Goal: Information Seeking & Learning: Check status

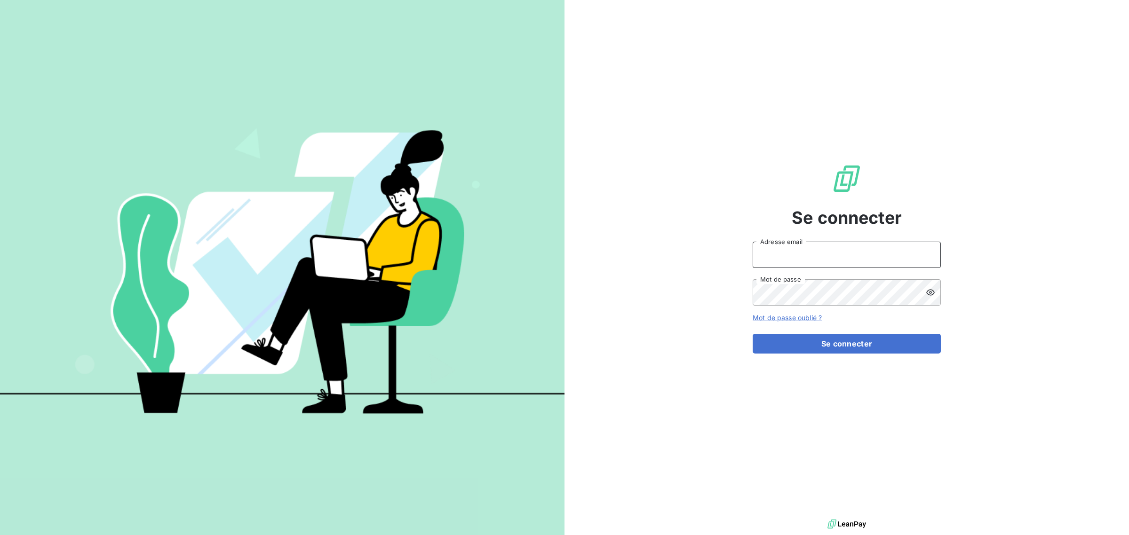
click at [797, 259] on input "Adresse email" at bounding box center [847, 255] width 188 height 26
type input "[EMAIL_ADDRESS][DOMAIN_NAME]"
click at [753, 334] on button "Se connecter" at bounding box center [847, 344] width 188 height 20
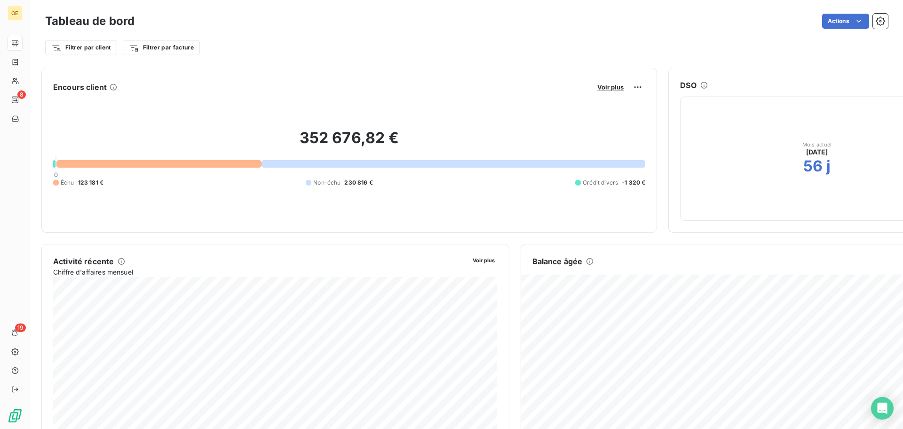
drag, startPoint x: 994, startPoint y: 20, endPoint x: 685, endPoint y: 245, distance: 381.9
click at [685, 245] on div "Balance âgée Voir plus" at bounding box center [743, 350] width 445 height 212
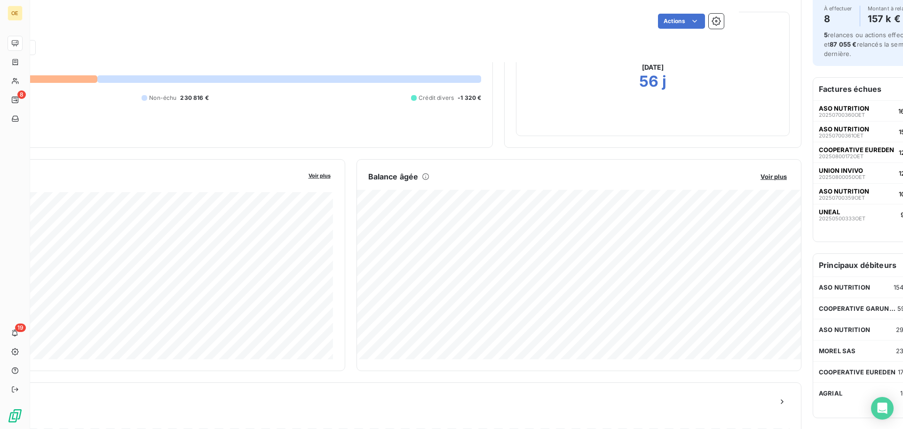
scroll to position [0, 164]
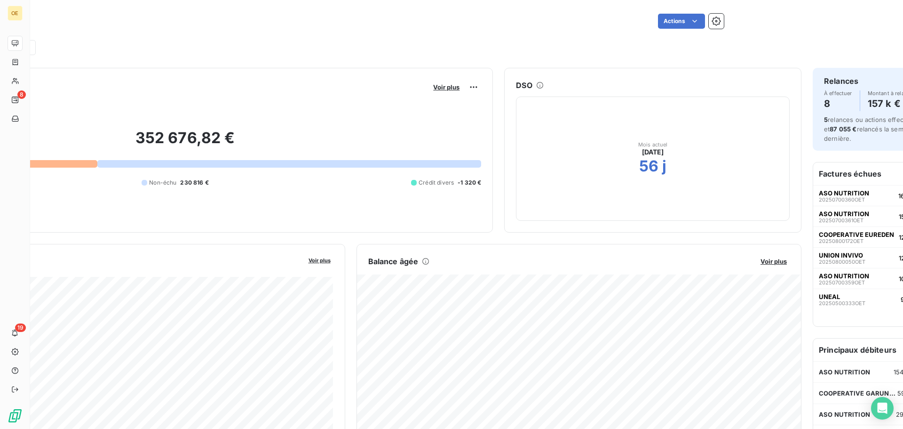
click at [777, 257] on button "Voir plus" at bounding box center [774, 261] width 32 height 8
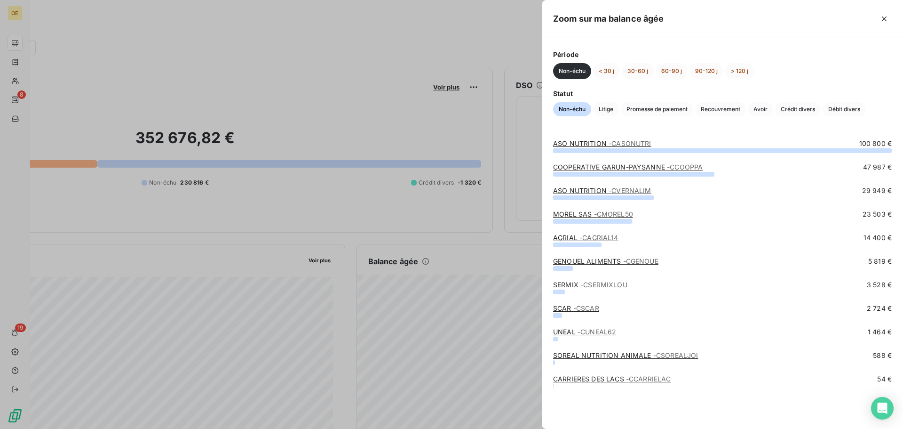
click at [776, 261] on div "GENOUEL ALIMENTS - CGENOUE 5 819 €" at bounding box center [722, 260] width 339 height 9
click at [603, 75] on button "< 30 j" at bounding box center [606, 71] width 27 height 16
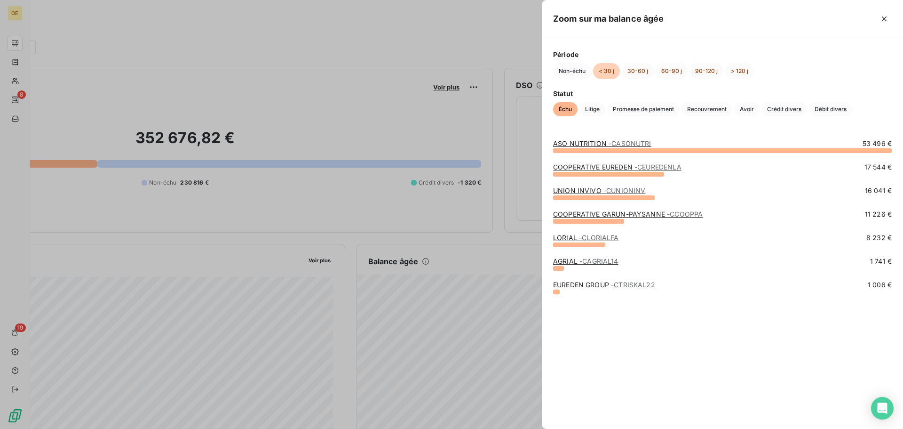
click at [598, 148] on div "ASO NUTRITION - CASONUTRI" at bounding box center [602, 143] width 98 height 9
click at [600, 143] on link "ASO NUTRITION - CASONUTRI" at bounding box center [602, 143] width 98 height 8
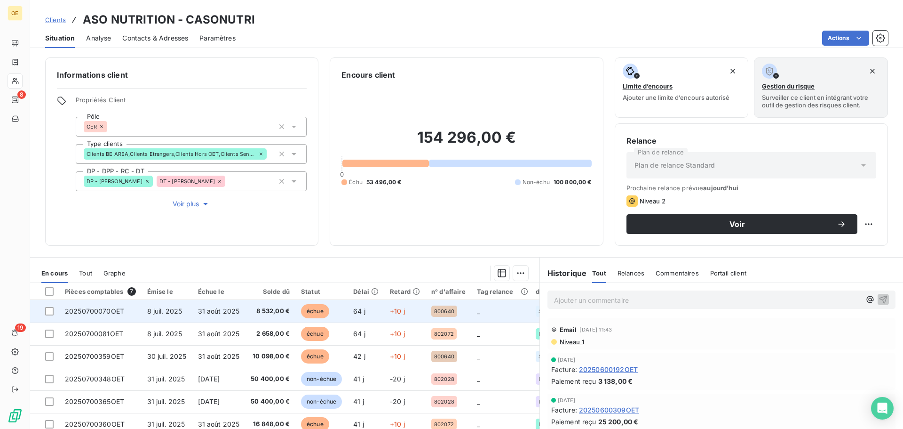
click at [267, 304] on td "8 532,00 €" at bounding box center [270, 311] width 50 height 23
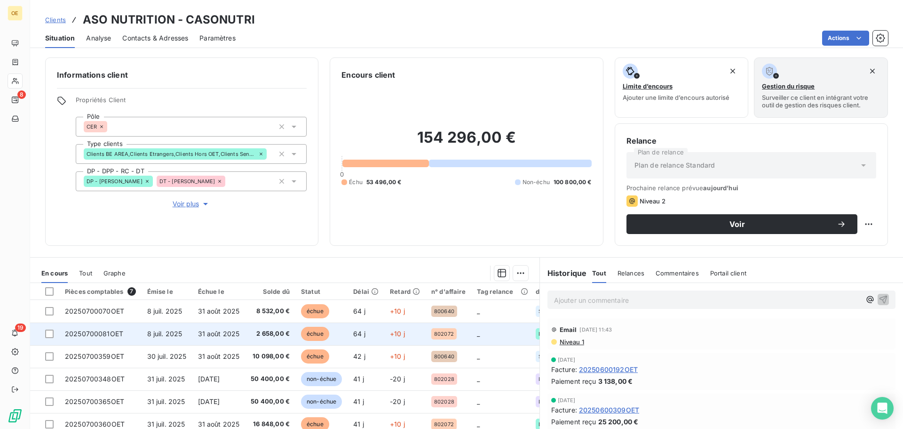
click at [329, 339] on td "échue" at bounding box center [321, 333] width 52 height 23
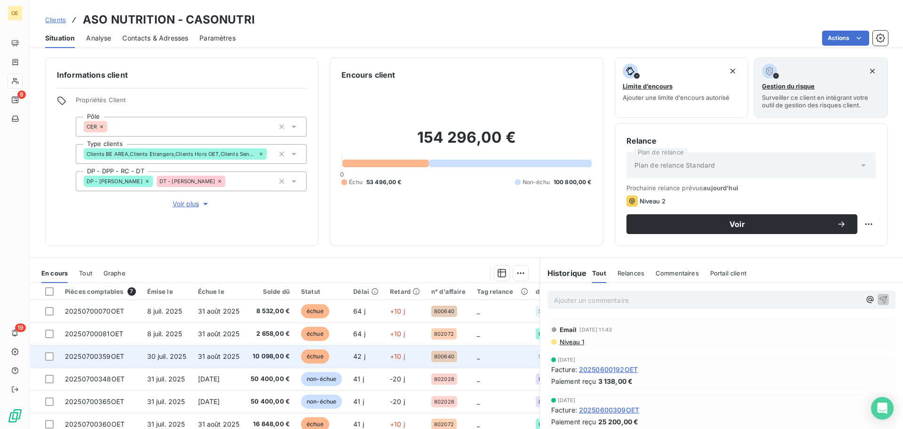
click at [379, 362] on td "42 j" at bounding box center [366, 356] width 37 height 23
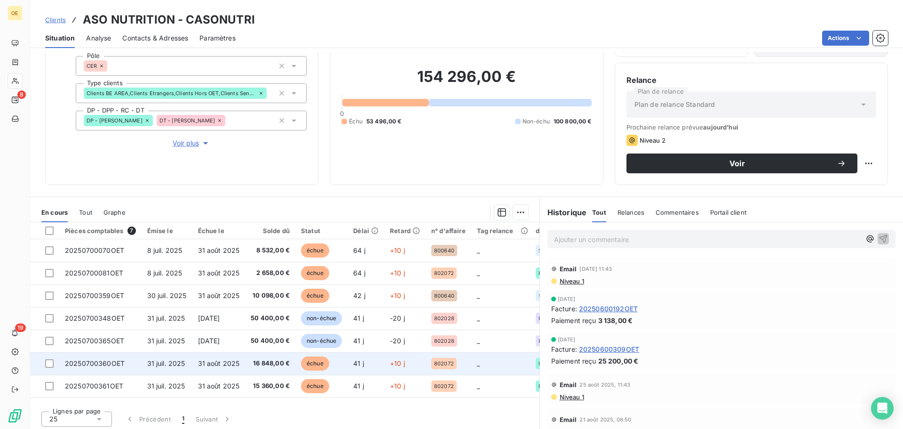
scroll to position [64, 0]
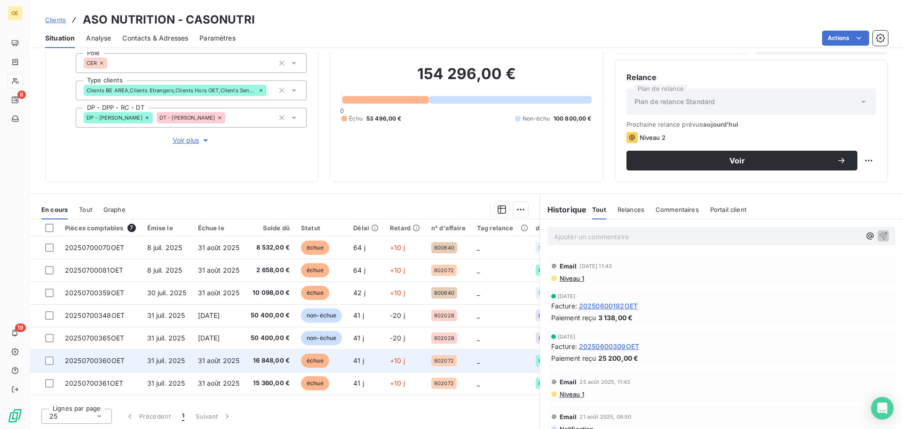
click at [355, 368] on td "41 j" at bounding box center [366, 360] width 37 height 23
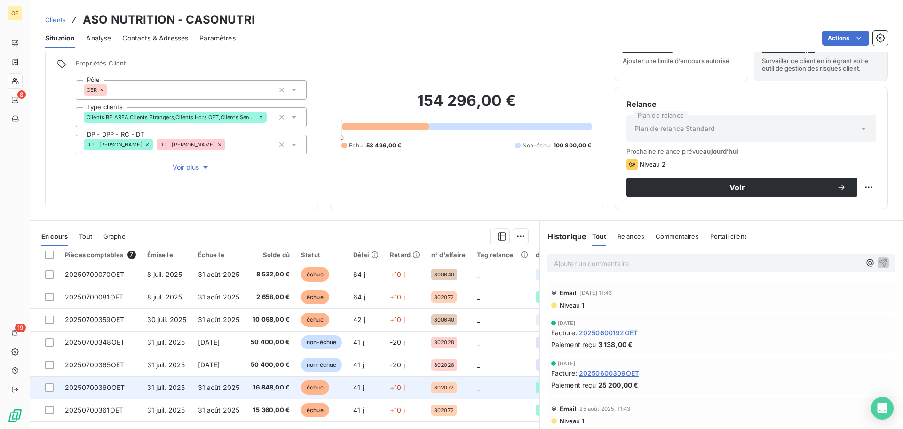
scroll to position [64, 0]
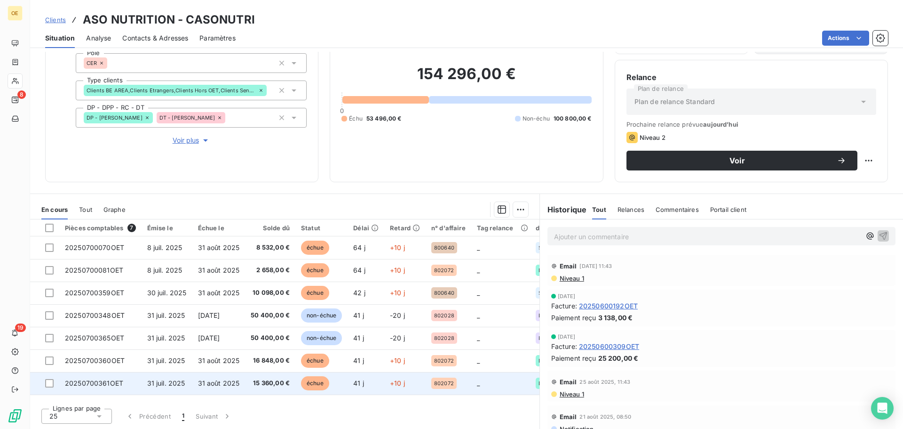
click at [324, 387] on span "échue" at bounding box center [315, 383] width 28 height 14
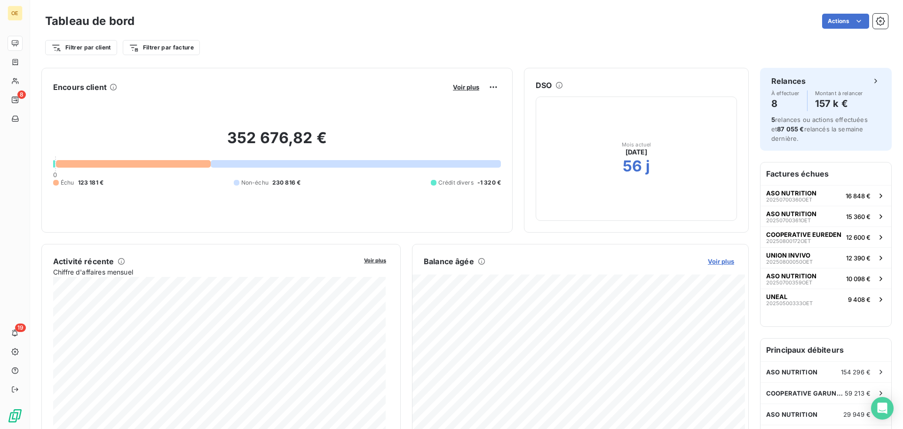
click at [719, 263] on span "Voir plus" at bounding box center [721, 261] width 26 height 8
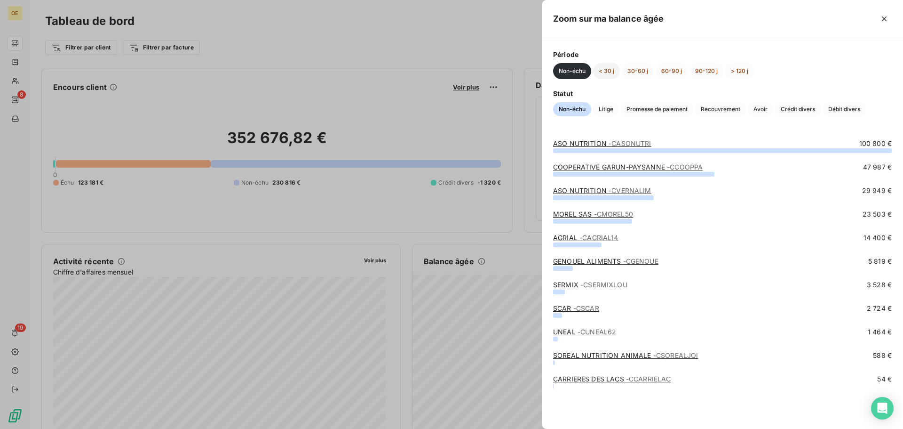
click at [608, 68] on button "< 30 j" at bounding box center [606, 71] width 27 height 16
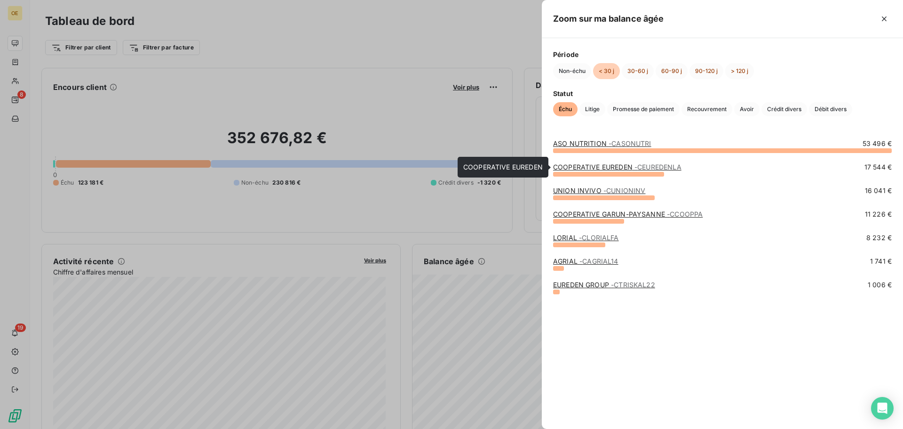
click at [606, 164] on link "COOPERATIVE EUREDEN - CEUREDENLA" at bounding box center [617, 167] width 128 height 8
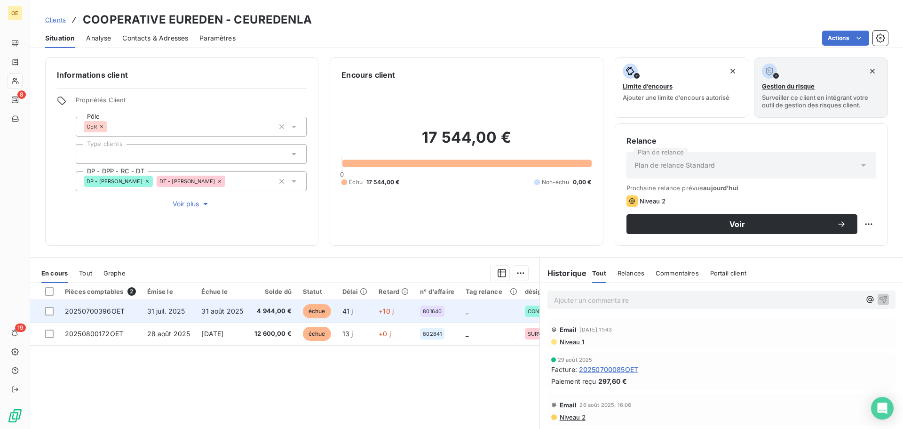
click at [293, 318] on td "4 944,00 €" at bounding box center [273, 311] width 48 height 23
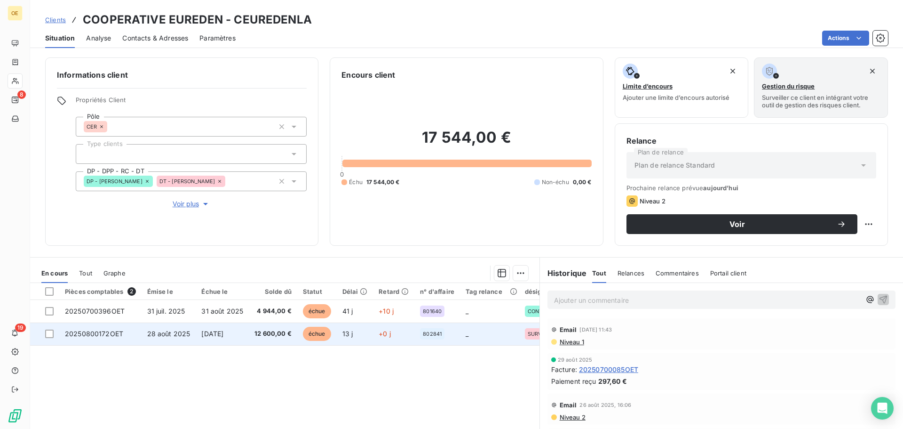
click at [315, 337] on span "échue" at bounding box center [317, 333] width 28 height 14
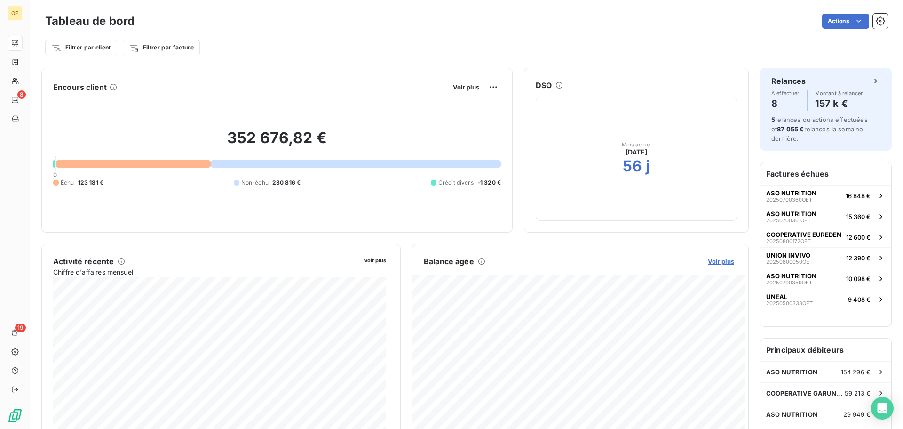
click at [708, 261] on span "Voir plus" at bounding box center [721, 261] width 26 height 8
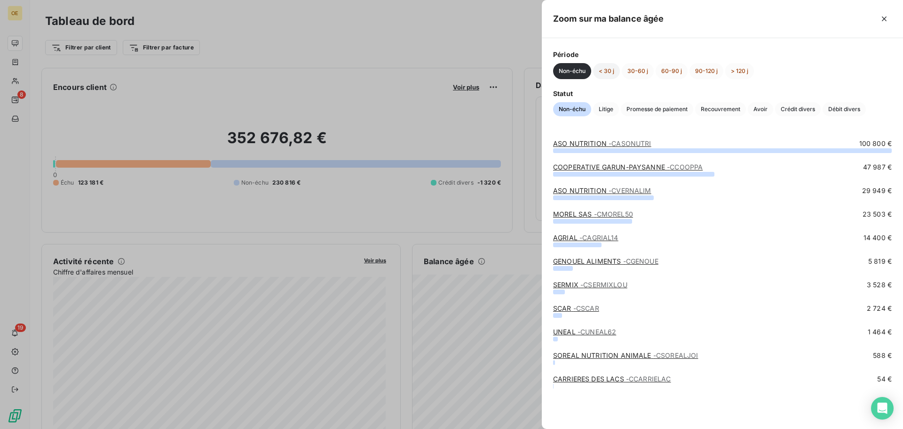
click at [603, 76] on button "< 30 j" at bounding box center [606, 71] width 27 height 16
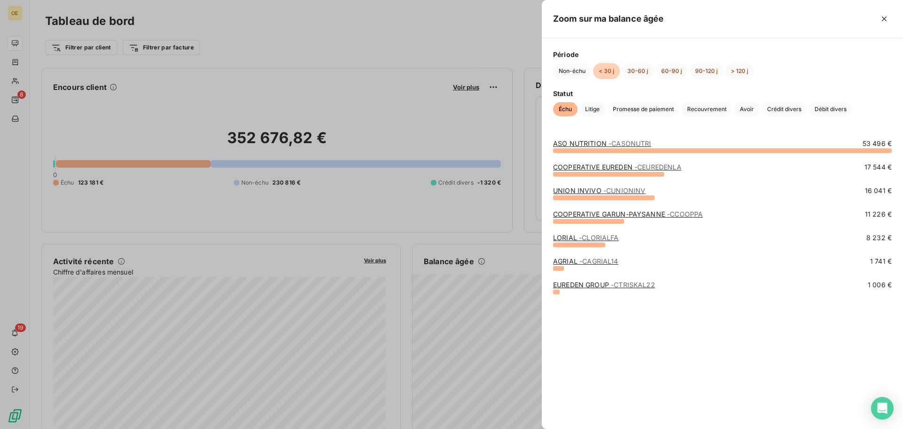
click at [590, 193] on link "UNION INVIVO - [PERSON_NAME]" at bounding box center [599, 190] width 92 height 8
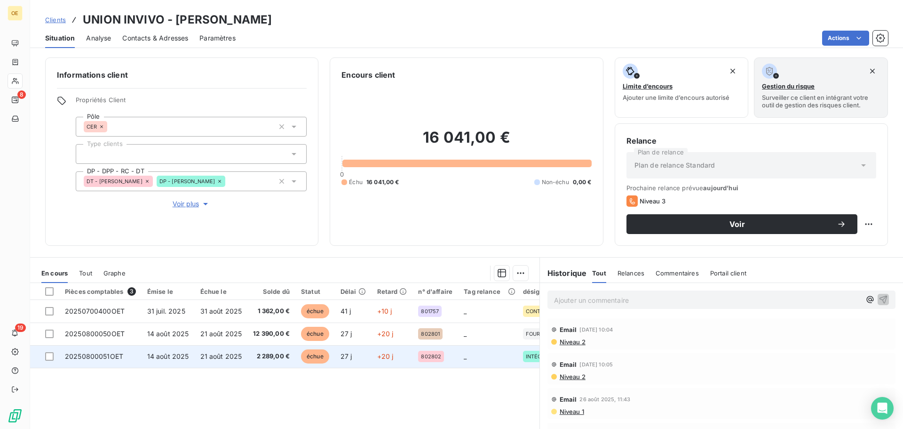
click at [336, 361] on td "27 j" at bounding box center [353, 356] width 37 height 23
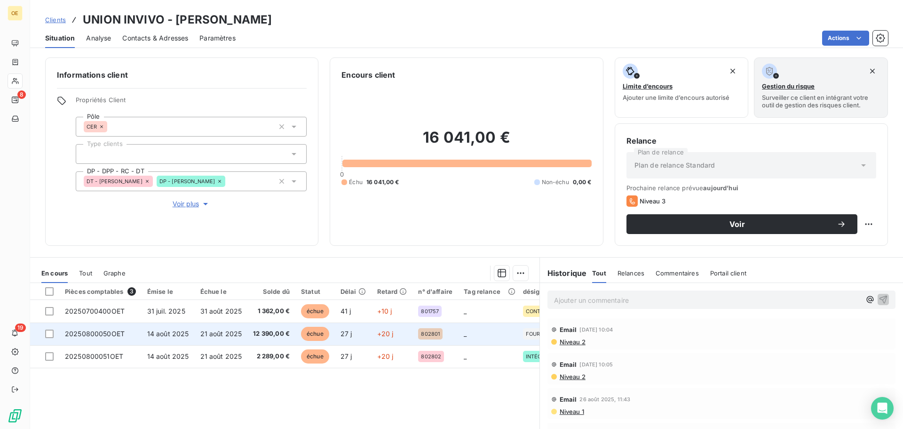
click at [398, 324] on td "+20 j" at bounding box center [392, 333] width 41 height 23
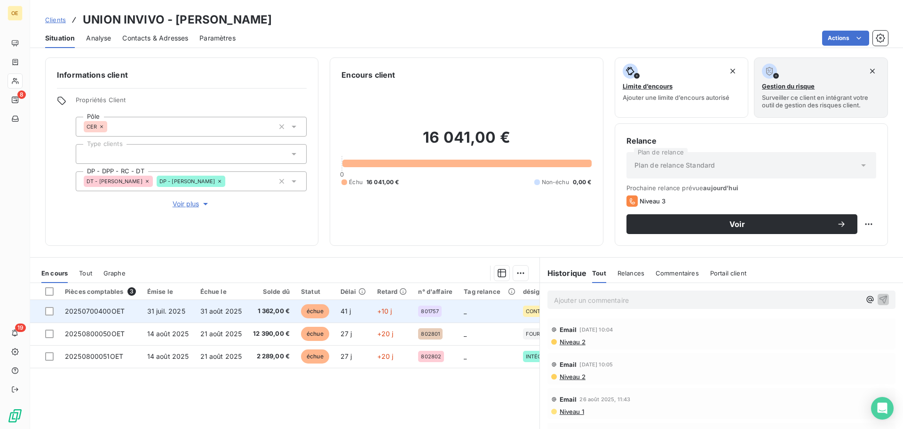
click at [374, 306] on td "+10 j" at bounding box center [392, 311] width 41 height 23
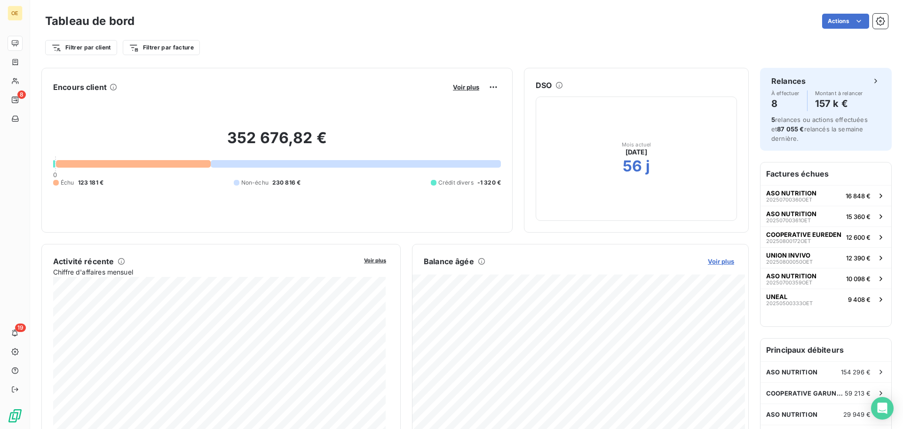
click at [713, 258] on span "Voir plus" at bounding box center [721, 261] width 26 height 8
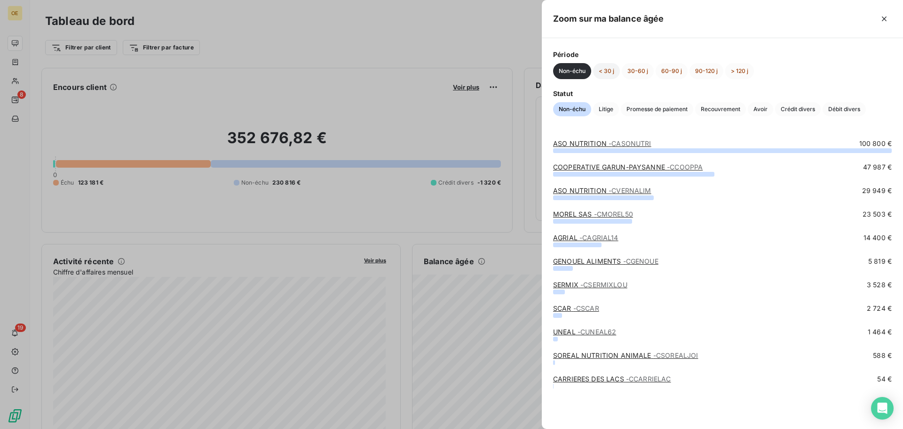
click at [604, 72] on button "< 30 j" at bounding box center [606, 71] width 27 height 16
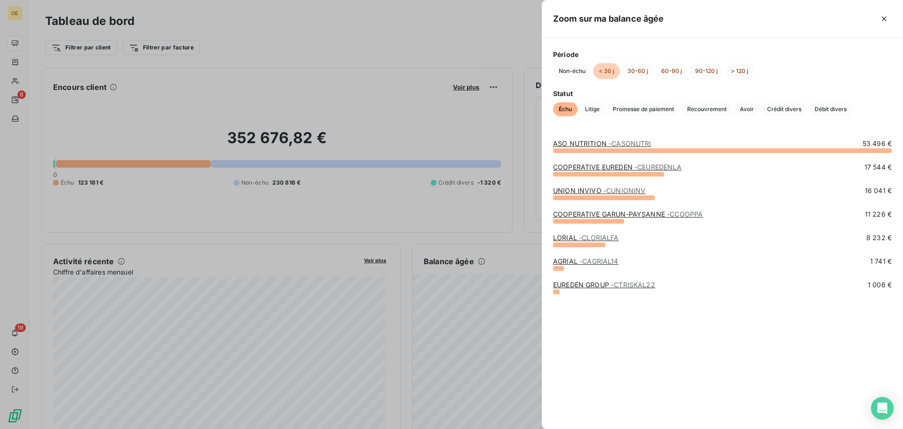
click at [633, 190] on span "- [PERSON_NAME]" at bounding box center [625, 190] width 42 height 8
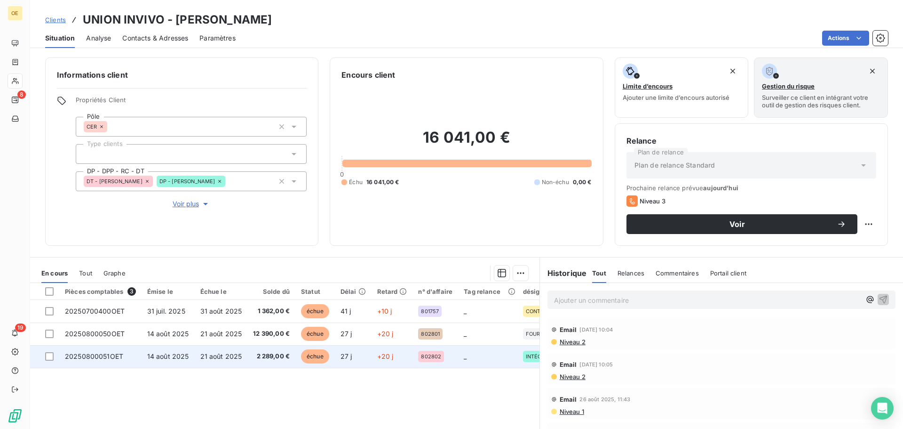
click at [377, 363] on td "+20 j" at bounding box center [392, 356] width 41 height 23
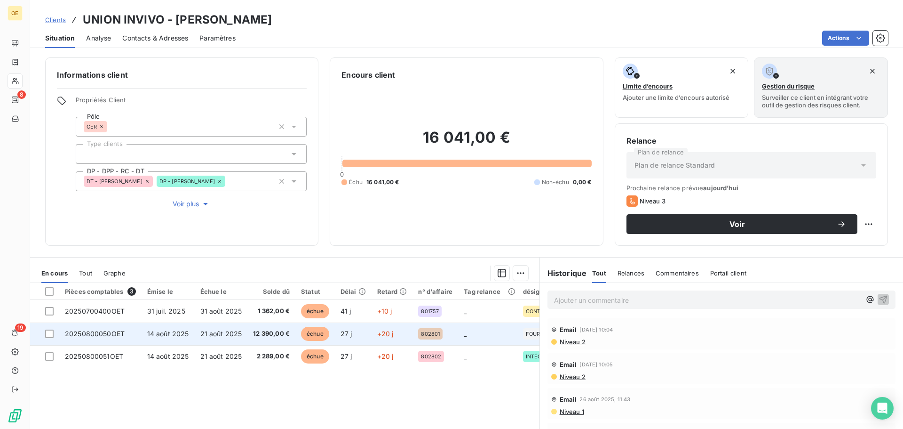
click at [335, 339] on td "27 j" at bounding box center [353, 333] width 37 height 23
click at [426, 330] on div "802801" at bounding box center [430, 333] width 24 height 11
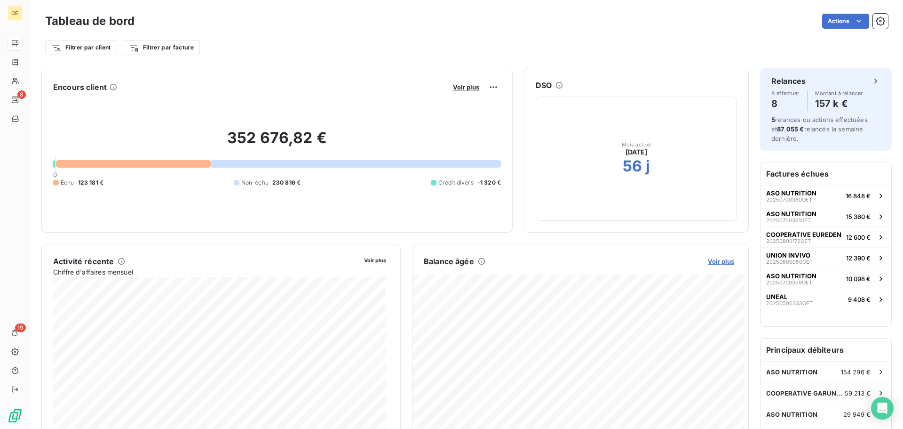
click at [713, 262] on span "Voir plus" at bounding box center [721, 261] width 26 height 8
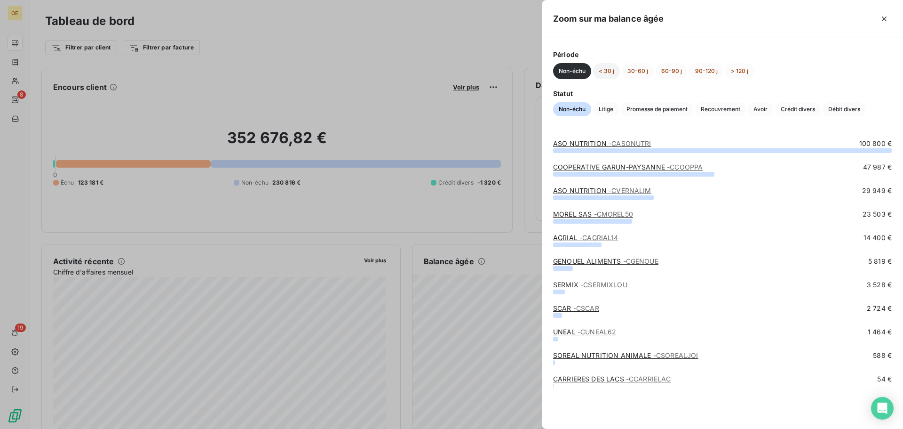
click at [599, 71] on button "< 30 j" at bounding box center [606, 71] width 27 height 16
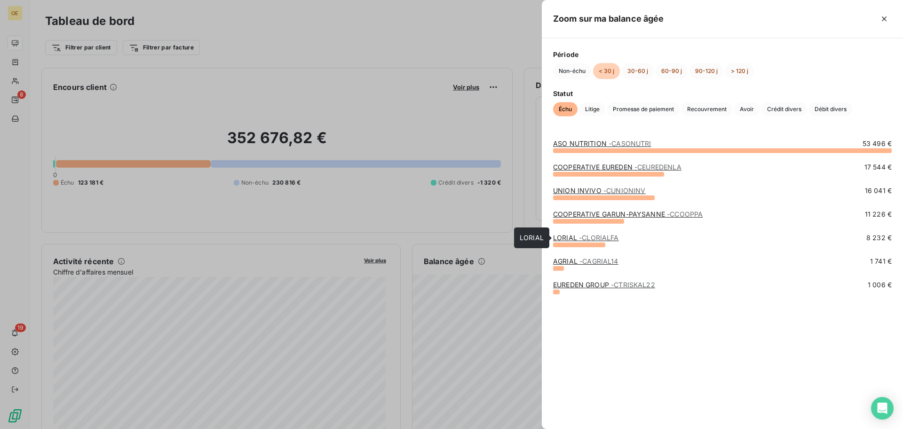
click at [614, 239] on span "- CLORIALFA" at bounding box center [599, 237] width 40 height 8
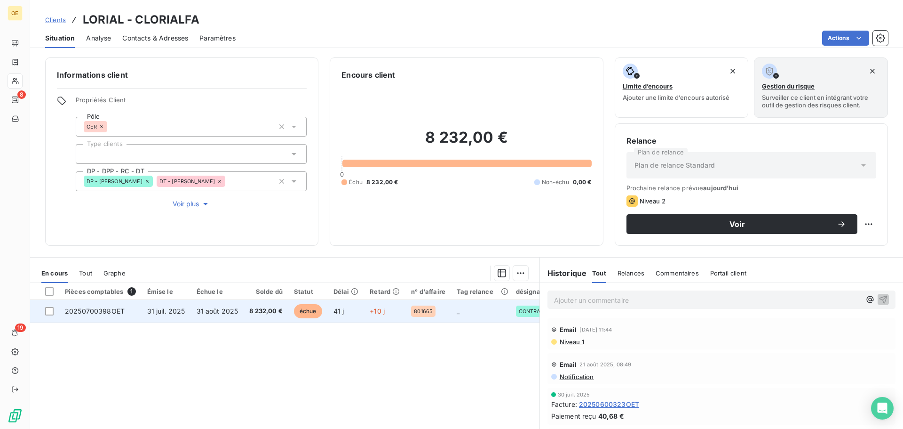
click at [351, 312] on td "41 j" at bounding box center [346, 311] width 37 height 23
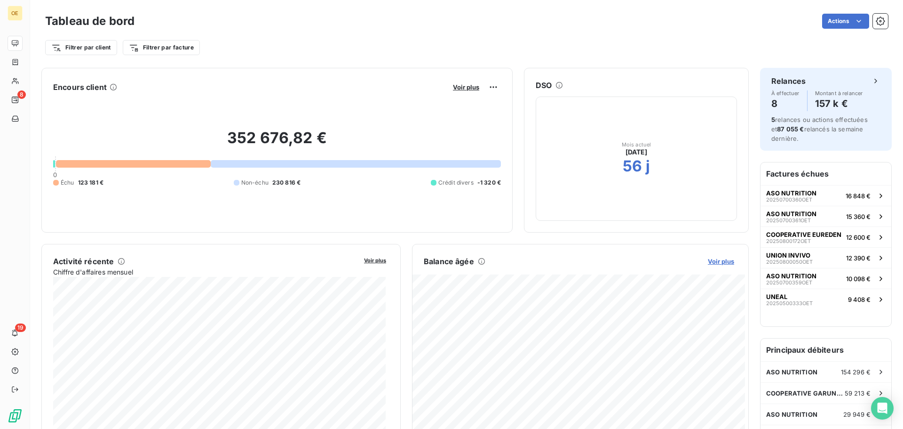
click at [720, 262] on span "Voir plus" at bounding box center [721, 261] width 26 height 8
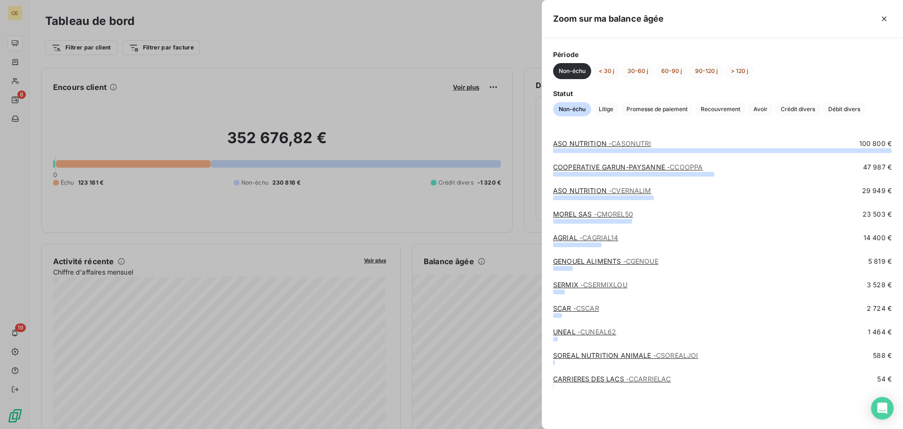
click at [592, 71] on div "Non-échu < 30 j 30-60 j 60-90 j 90-120 j > 120 j" at bounding box center [722, 71] width 339 height 16
click at [592, 70] on div "Non-échu < 30 j 30-60 j 60-90 j 90-120 j > 120 j" at bounding box center [722, 71] width 339 height 16
click at [604, 68] on button "< 30 j" at bounding box center [606, 71] width 27 height 16
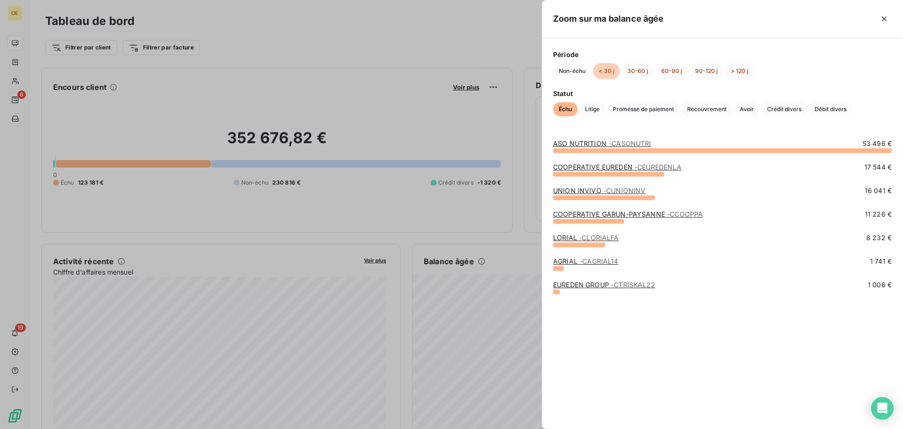
click at [595, 264] on span "- CAGRIAL14" at bounding box center [599, 261] width 39 height 8
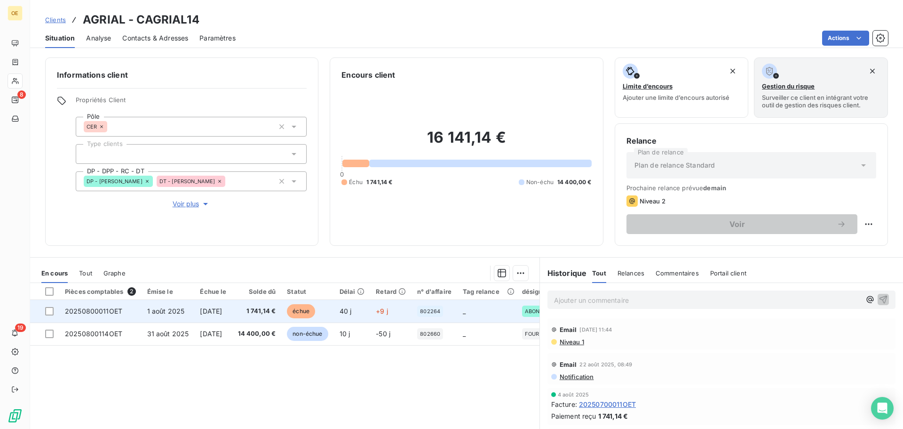
click at [366, 303] on td "40 j" at bounding box center [352, 311] width 37 height 23
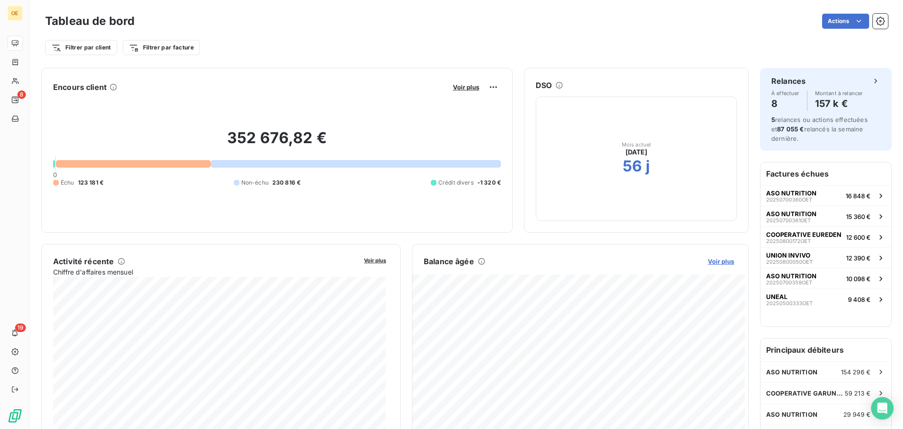
click at [722, 258] on span "Voir plus" at bounding box center [721, 261] width 26 height 8
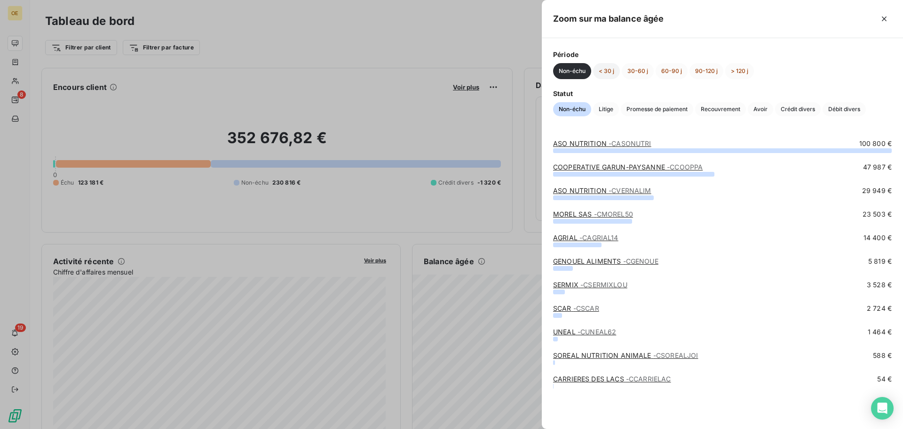
click at [606, 72] on button "< 30 j" at bounding box center [606, 71] width 27 height 16
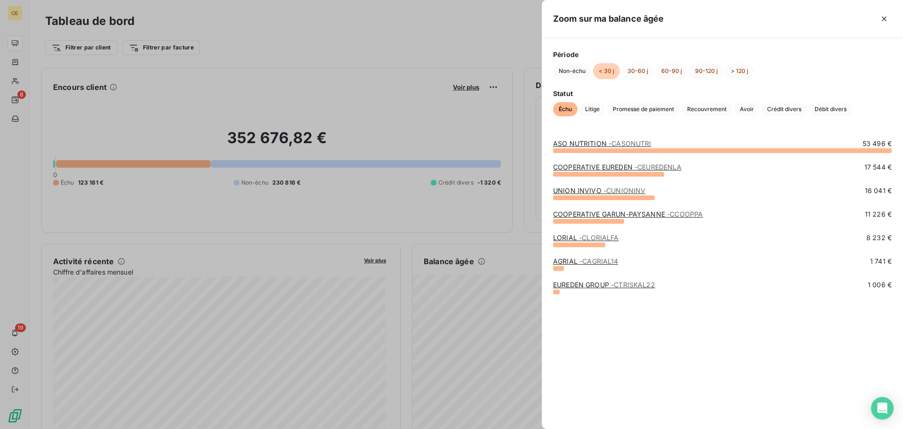
click at [615, 282] on span "- CTRISKAL22" at bounding box center [633, 284] width 44 height 8
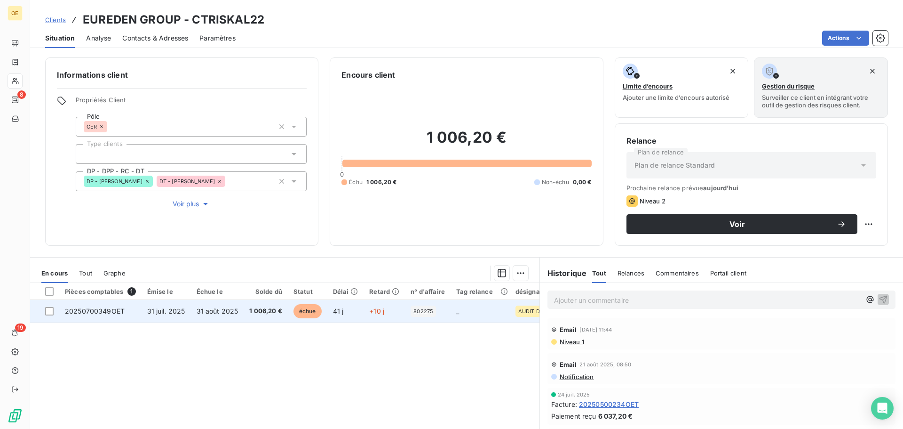
click at [364, 316] on td "+10 j" at bounding box center [384, 311] width 41 height 23
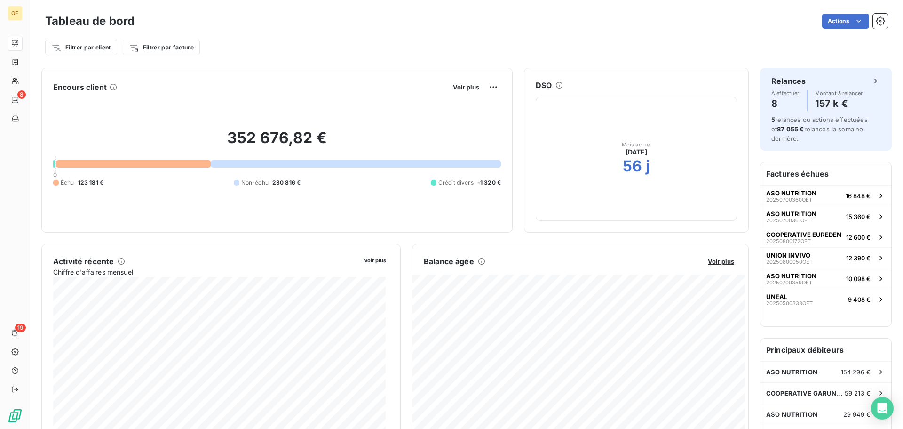
click at [728, 258] on button "Voir plus" at bounding box center [721, 261] width 32 height 8
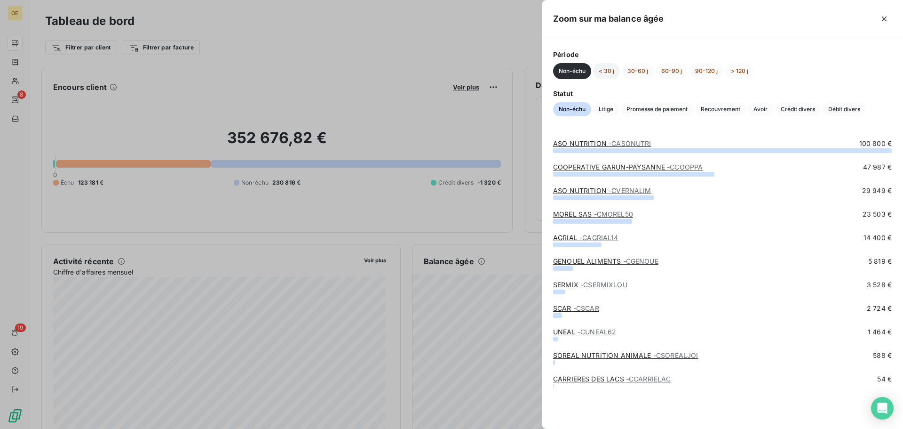
click at [601, 75] on button "< 30 j" at bounding box center [606, 71] width 27 height 16
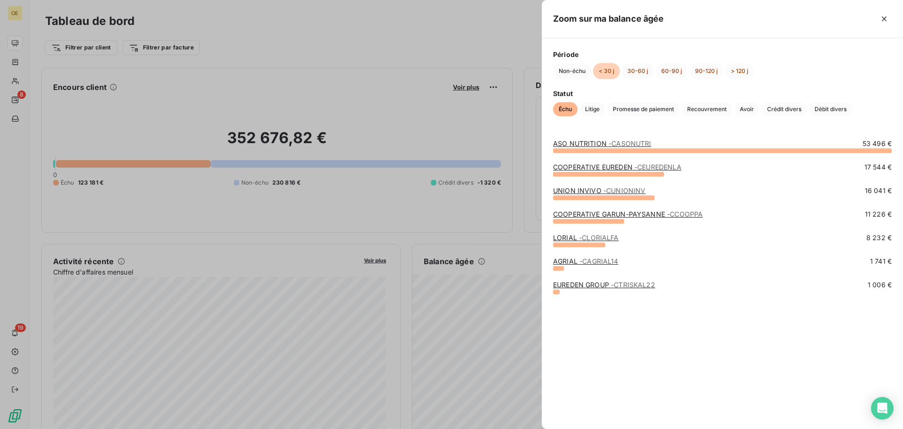
click at [652, 292] on div "EUREDEN GROUP - CTRISKAL22 1 006 €" at bounding box center [722, 287] width 339 height 14
click at [654, 286] on span "- CTRISKAL22" at bounding box center [633, 284] width 44 height 8
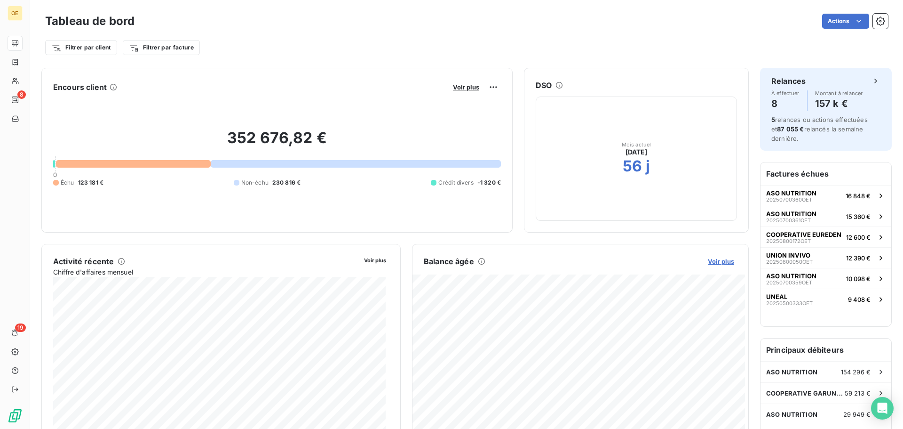
click at [717, 260] on span "Voir plus" at bounding box center [721, 261] width 26 height 8
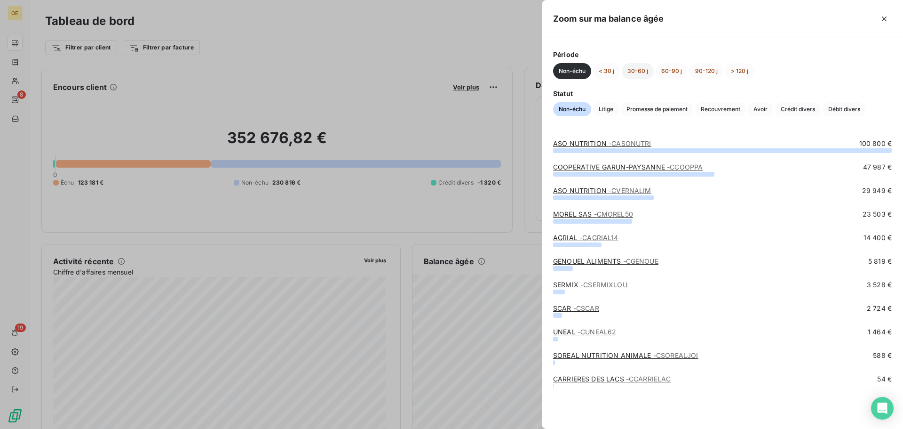
click at [651, 75] on button "30-60 j" at bounding box center [638, 71] width 32 height 16
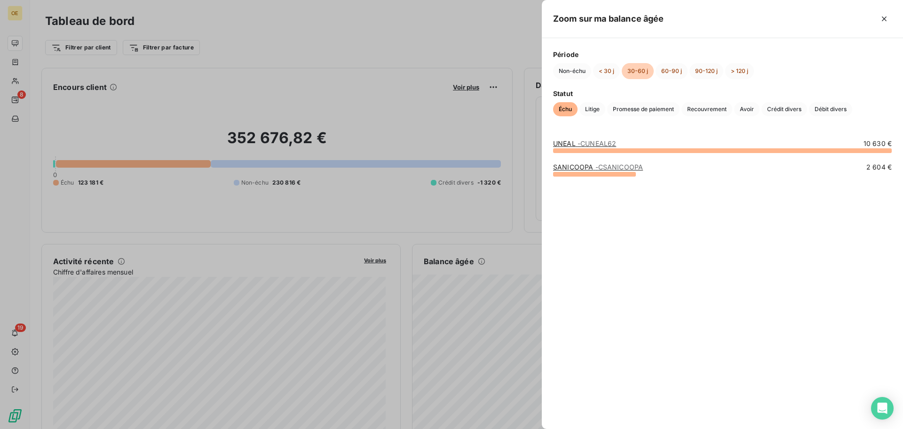
click at [620, 141] on div "UNEAL - CUNEAL62 10 630 €" at bounding box center [722, 143] width 339 height 9
click at [615, 142] on span "- CUNEAL62" at bounding box center [597, 143] width 39 height 8
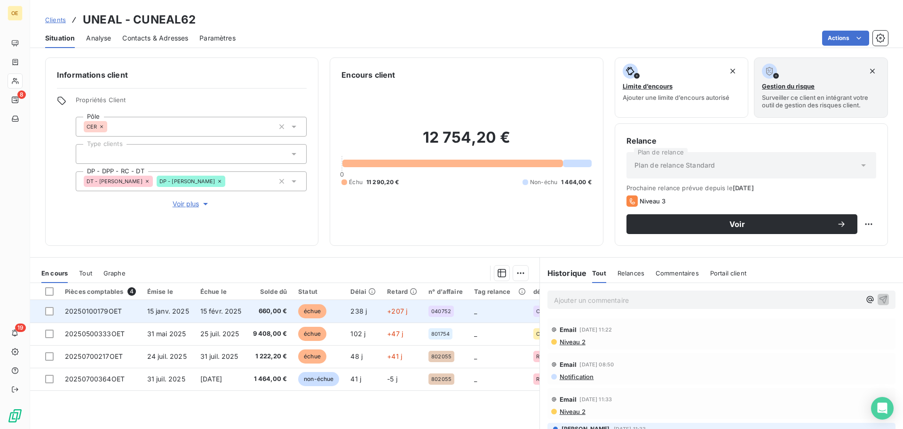
click at [277, 309] on span "660,00 €" at bounding box center [270, 310] width 34 height 9
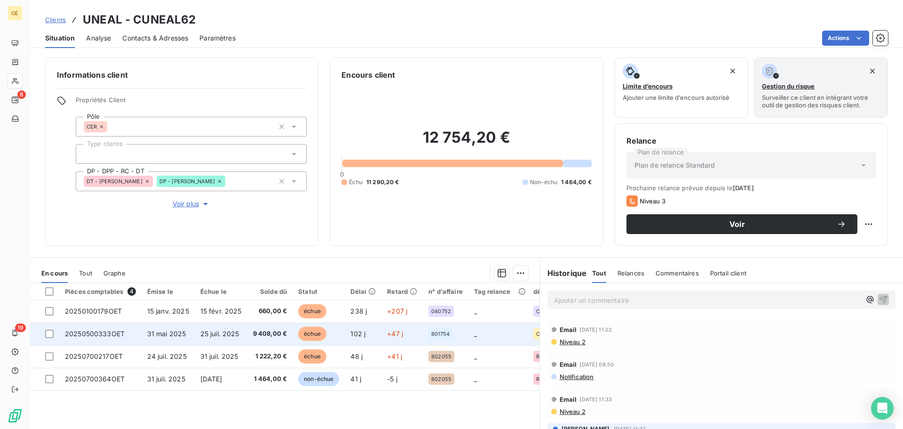
click at [303, 337] on span "échue" at bounding box center [312, 333] width 28 height 14
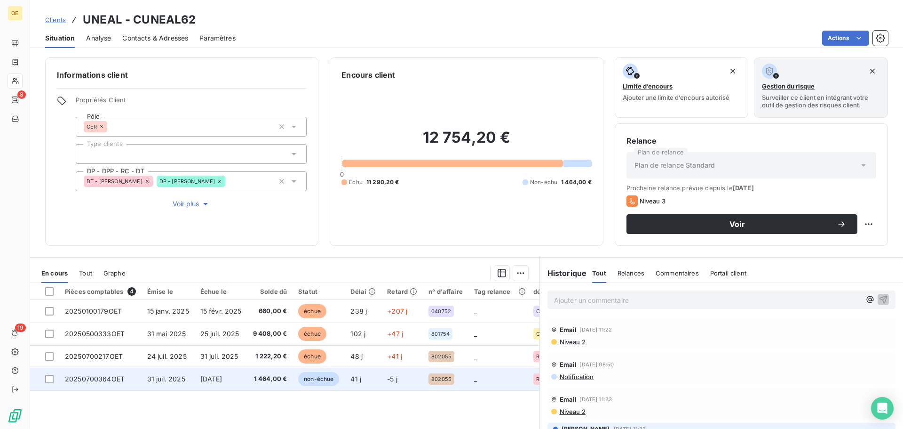
click at [230, 370] on td "[DATE]" at bounding box center [221, 378] width 53 height 23
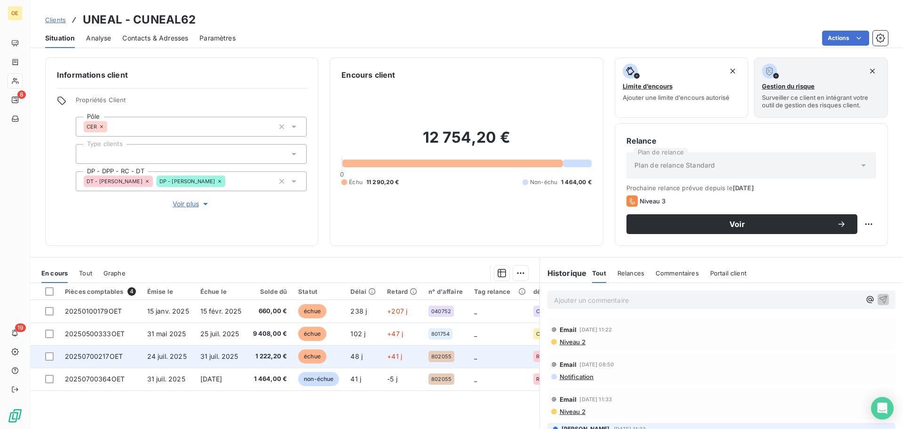
click at [265, 356] on span "1 222,20 €" at bounding box center [270, 355] width 34 height 9
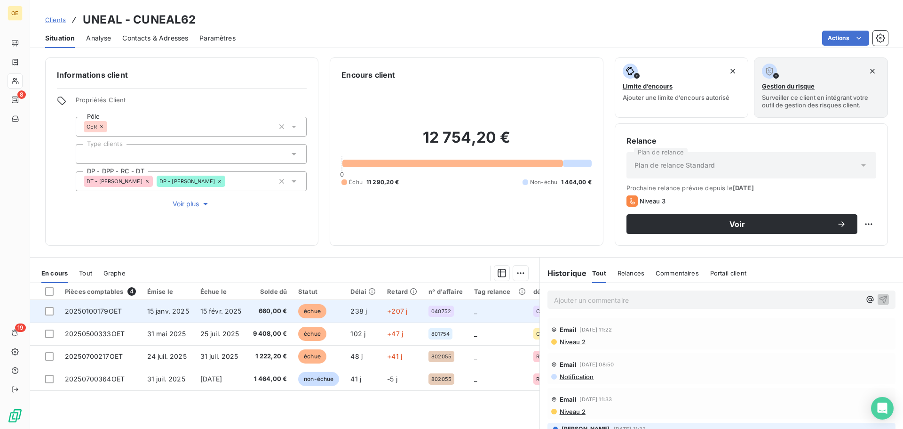
click at [358, 308] on span "238 j" at bounding box center [358, 311] width 16 height 8
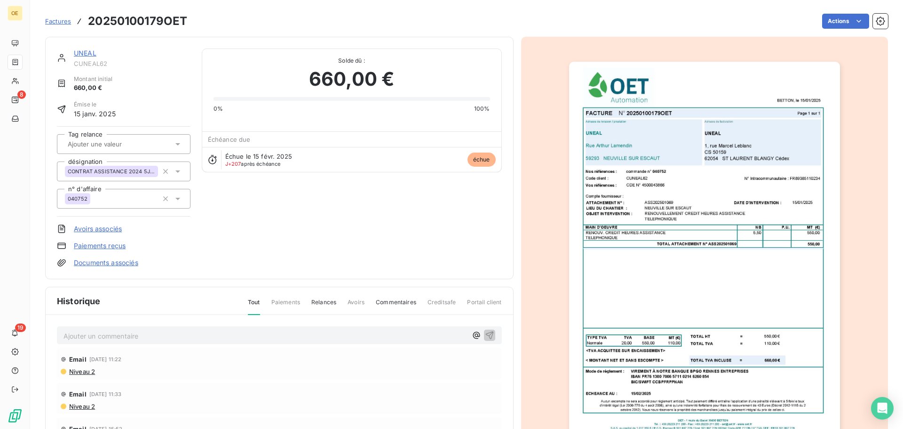
click at [331, 303] on span "Relances" at bounding box center [323, 306] width 25 height 16
click at [405, 306] on span "Commentaires" at bounding box center [396, 306] width 40 height 16
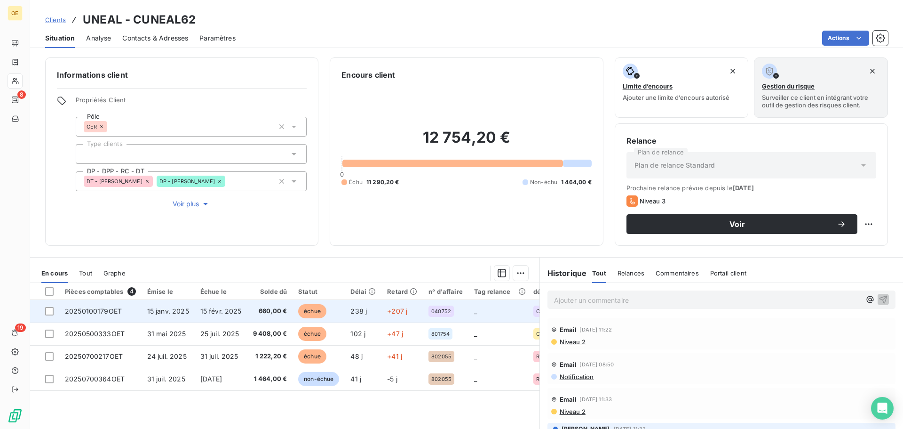
click at [280, 314] on span "660,00 €" at bounding box center [270, 310] width 34 height 9
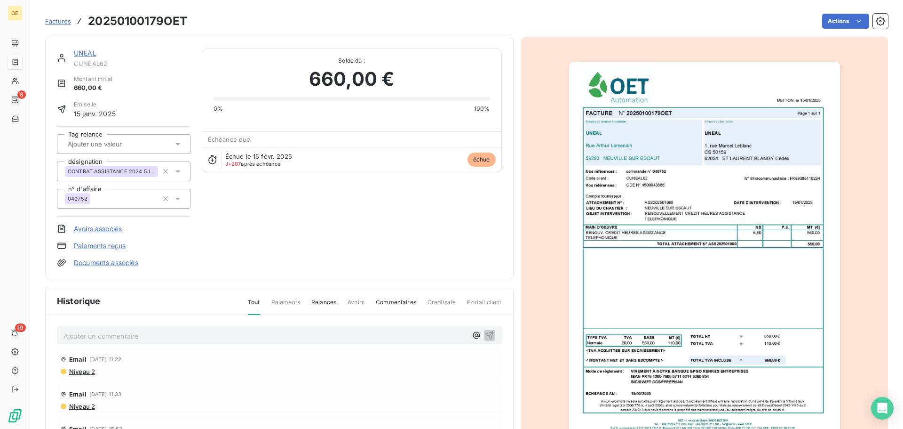
click at [311, 300] on span "Relances" at bounding box center [323, 306] width 25 height 16
click at [383, 298] on span "Commentaires" at bounding box center [396, 306] width 40 height 16
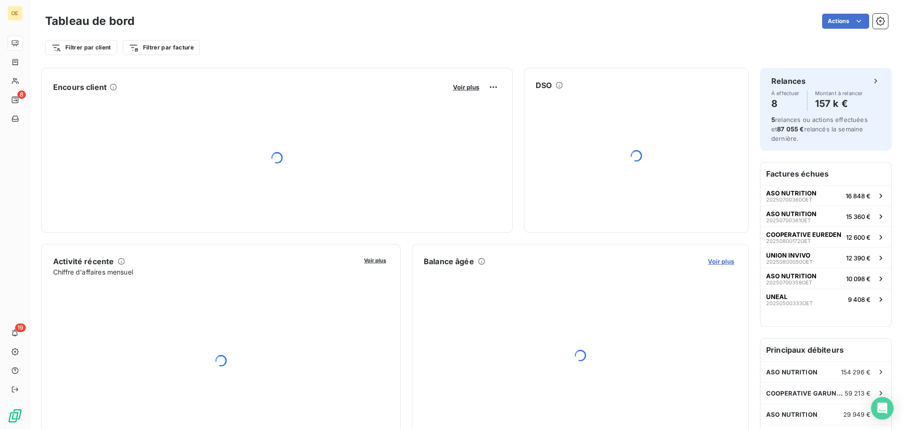
click at [715, 264] on span "Voir plus" at bounding box center [721, 261] width 26 height 8
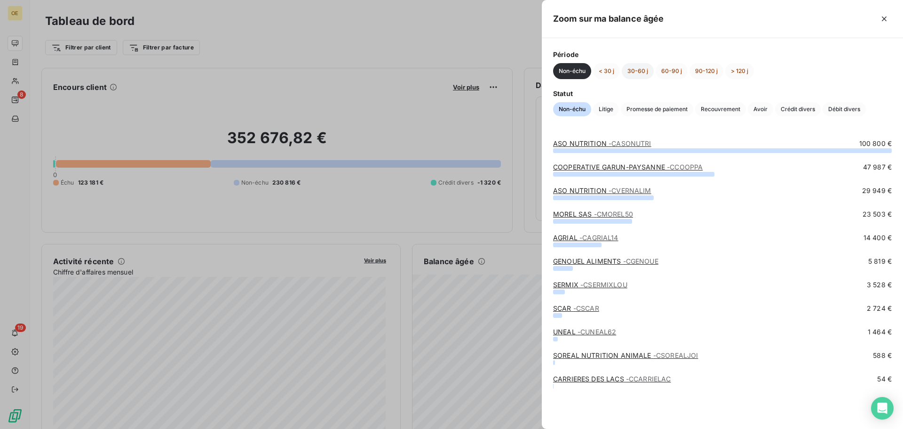
click at [631, 76] on button "30-60 j" at bounding box center [638, 71] width 32 height 16
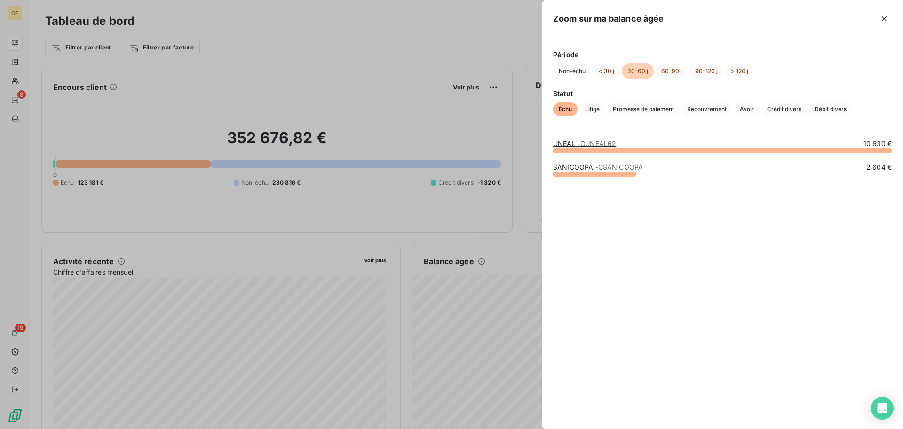
click at [624, 167] on span "- CSANICOOPA" at bounding box center [620, 167] width 48 height 8
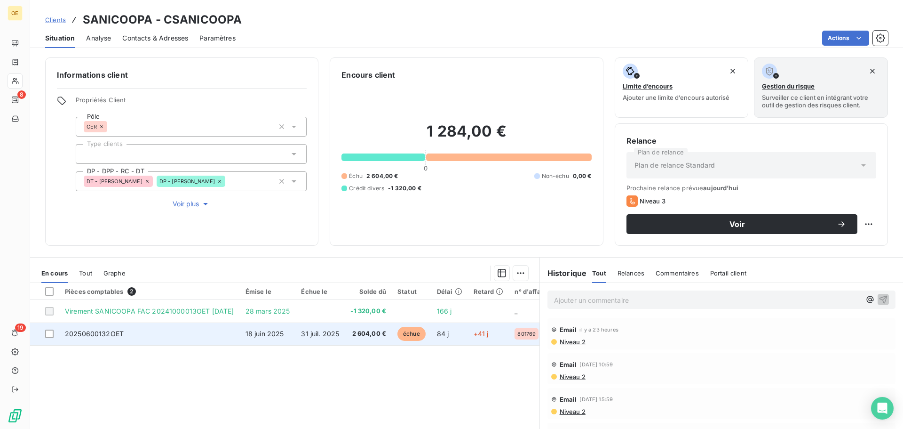
click at [380, 341] on td "2 604,00 €" at bounding box center [368, 333] width 47 height 23
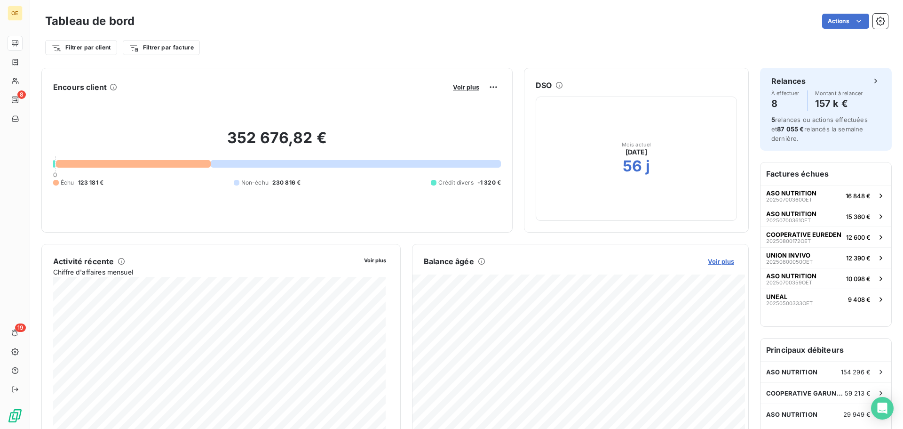
click at [727, 262] on span "Voir plus" at bounding box center [721, 261] width 26 height 8
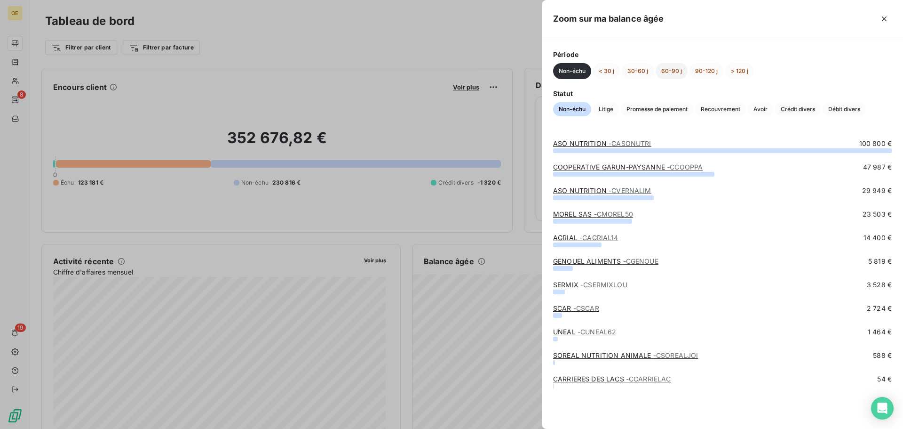
click at [678, 70] on button "60-90 j" at bounding box center [672, 71] width 32 height 16
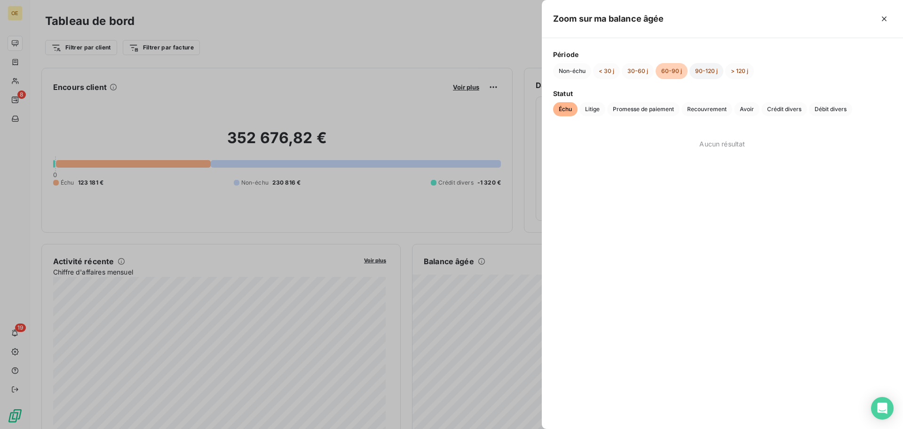
click at [701, 72] on button "90-120 j" at bounding box center [707, 71] width 34 height 16
click at [733, 70] on button "> 120 j" at bounding box center [739, 71] width 29 height 16
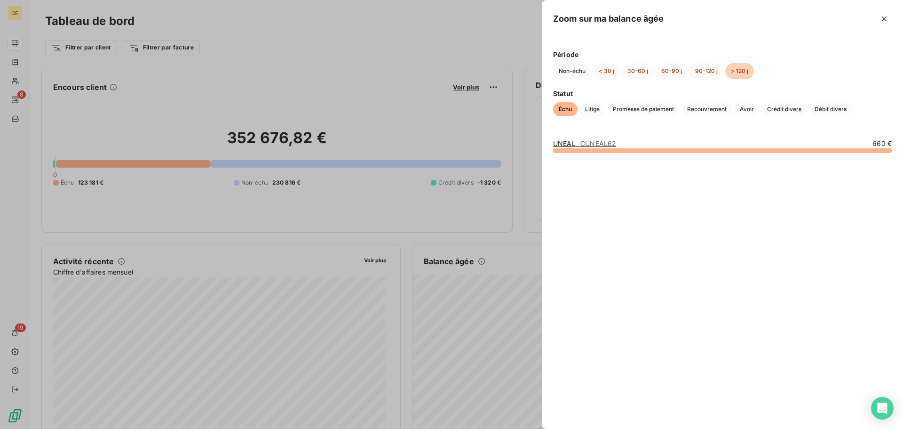
click at [611, 141] on span "- CUNEAL62" at bounding box center [597, 143] width 39 height 8
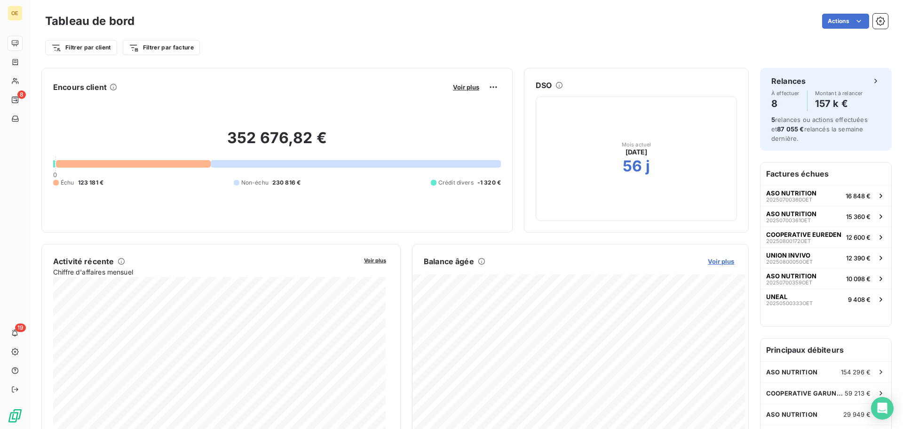
click at [710, 261] on span "Voir plus" at bounding box center [721, 261] width 26 height 8
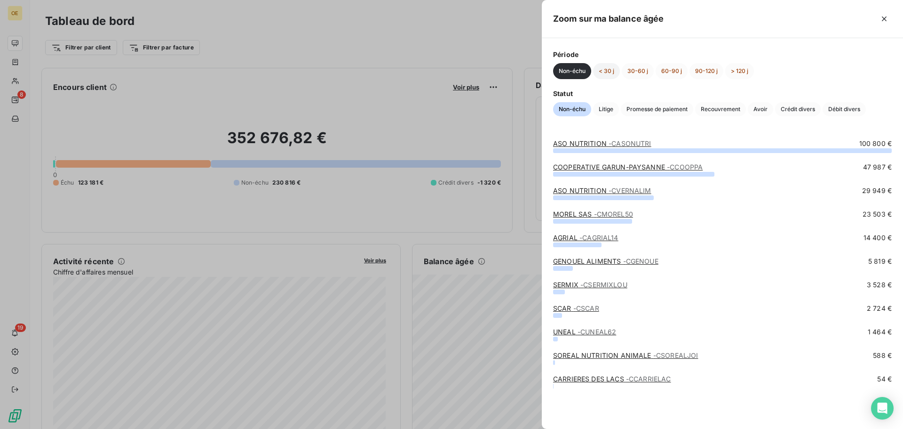
click at [610, 78] on button "< 30 j" at bounding box center [606, 71] width 27 height 16
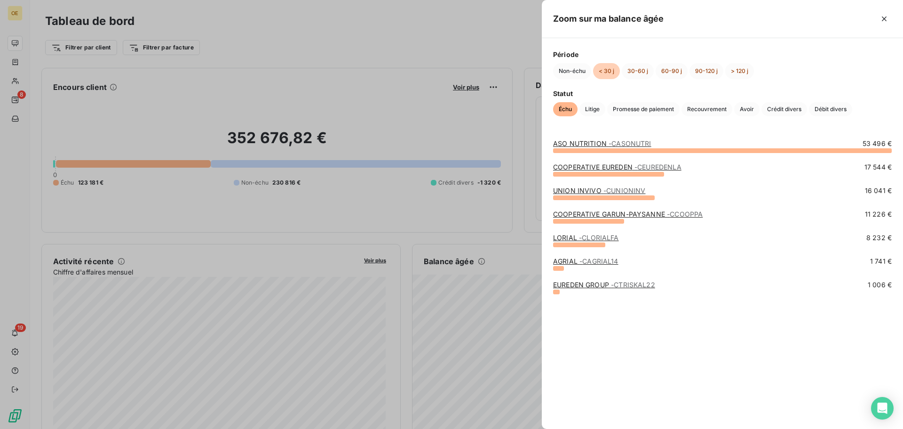
click at [678, 167] on span "- CEUREDENLA" at bounding box center [658, 167] width 47 height 8
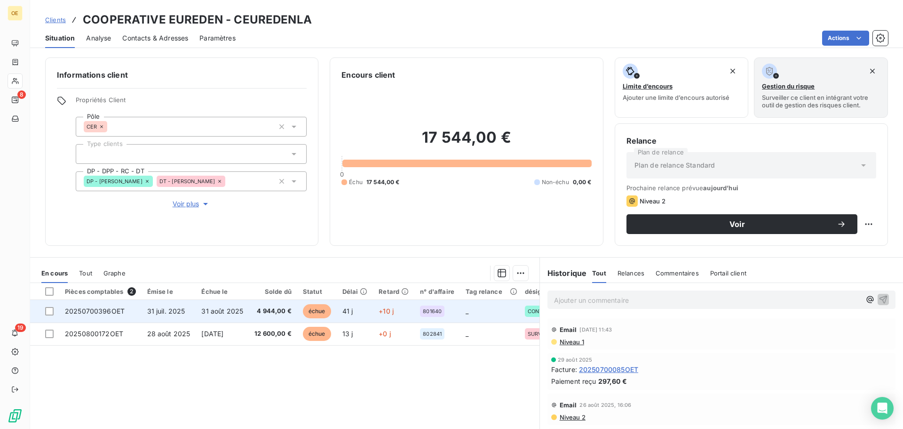
click at [253, 304] on td "4 944,00 €" at bounding box center [273, 311] width 48 height 23
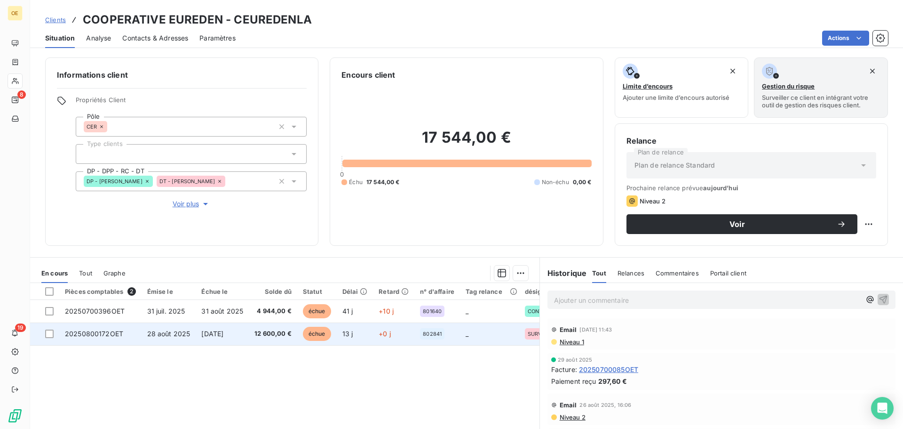
click at [260, 331] on span "12 600,00 €" at bounding box center [272, 333] width 37 height 9
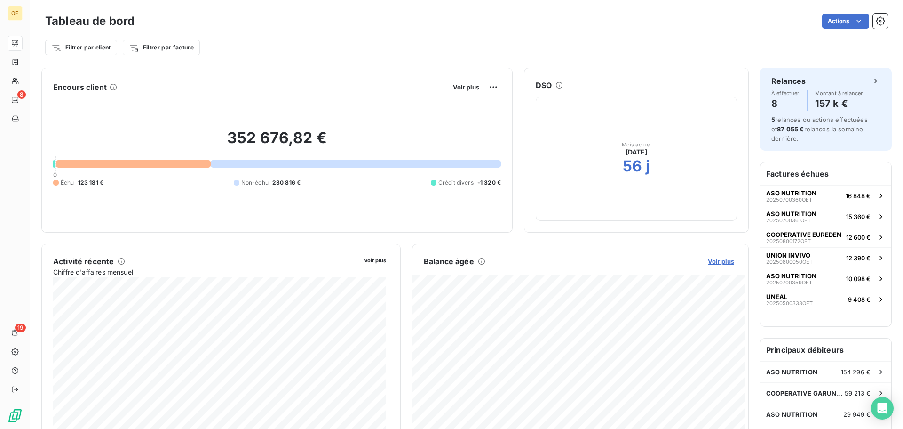
click at [718, 260] on span "Voir plus" at bounding box center [721, 261] width 26 height 8
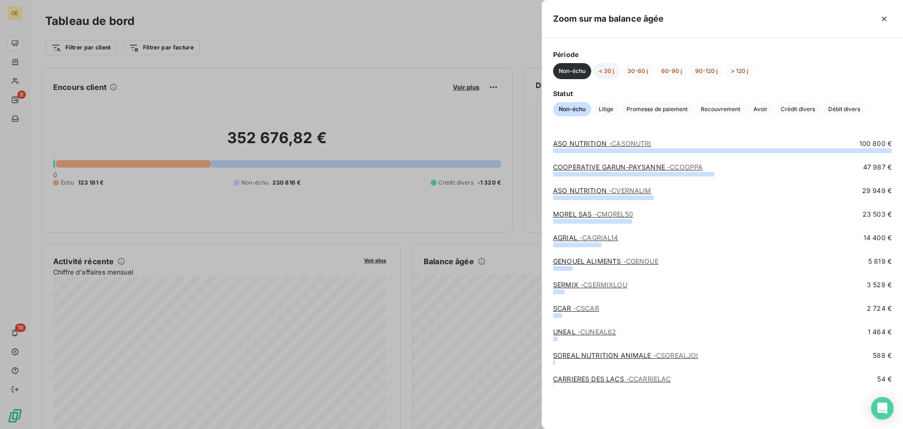
click at [607, 77] on button "< 30 j" at bounding box center [606, 71] width 27 height 16
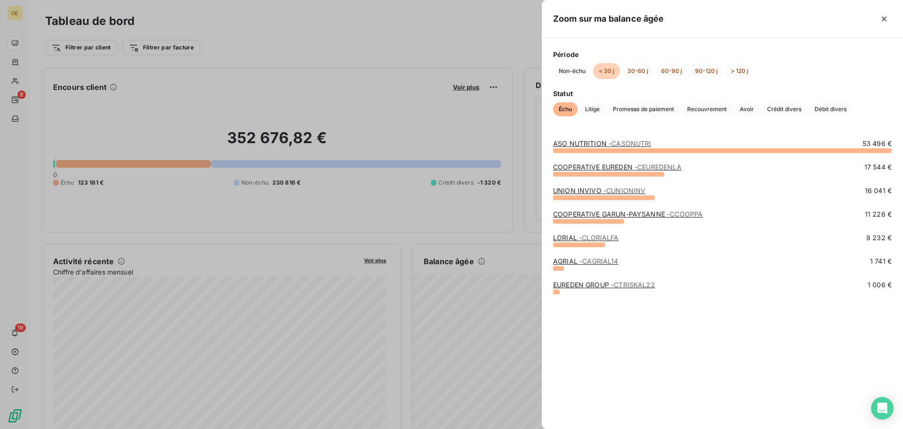
click at [614, 190] on span "- [PERSON_NAME]" at bounding box center [625, 190] width 42 height 8
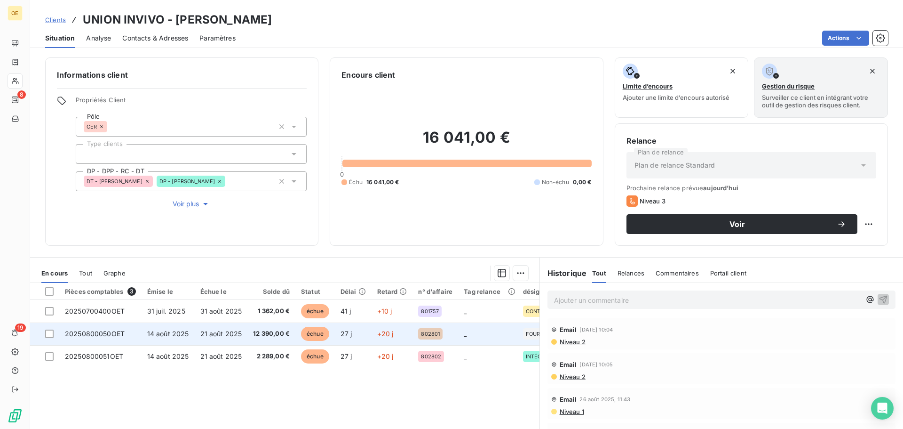
click at [348, 338] on td "27 j" at bounding box center [353, 333] width 37 height 23
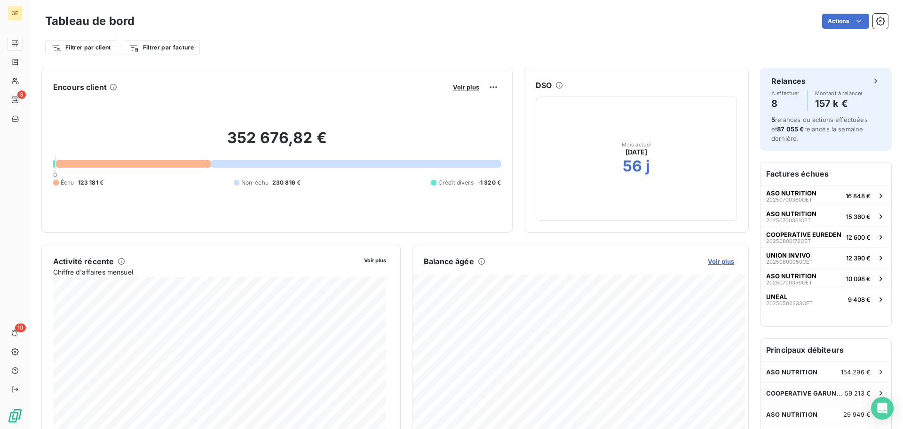
click at [723, 262] on span "Voir plus" at bounding box center [721, 261] width 26 height 8
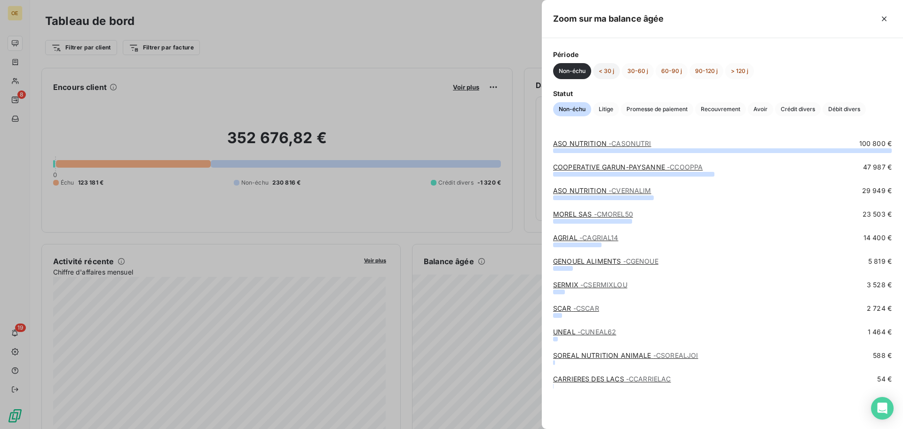
click at [615, 75] on button "< 30 j" at bounding box center [606, 71] width 27 height 16
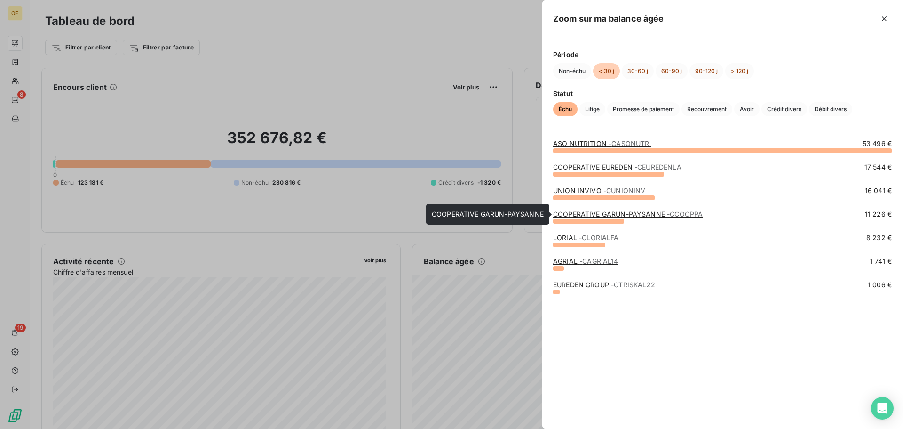
click at [604, 213] on link "COOPERATIVE GARUN-PAYSANNE - CCOOPPA" at bounding box center [628, 214] width 150 height 8
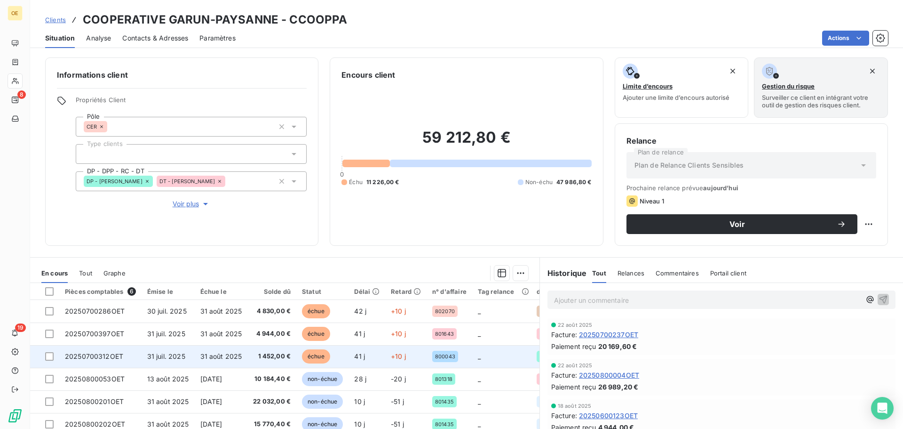
click at [292, 363] on td "1 452,00 €" at bounding box center [271, 356] width 49 height 23
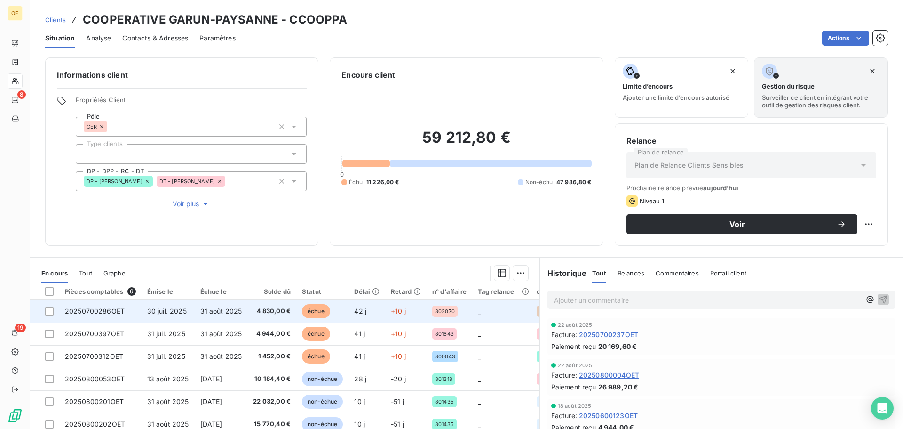
click at [248, 322] on td "4 830,00 €" at bounding box center [271, 311] width 49 height 23
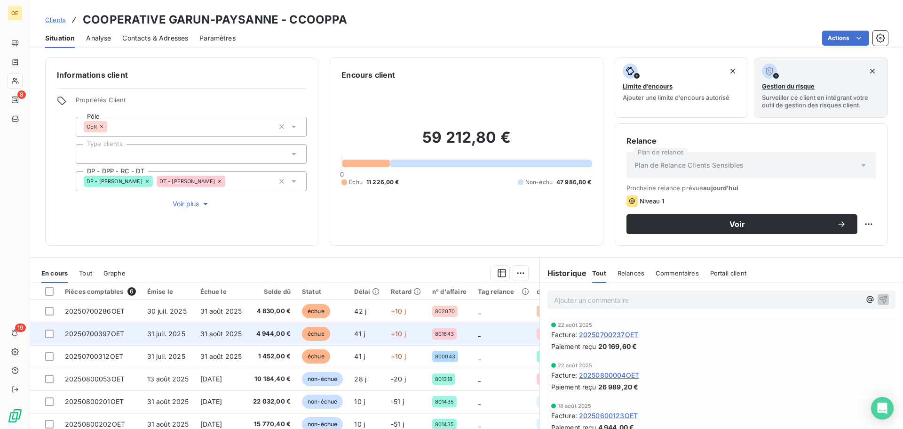
click at [320, 332] on span "échue" at bounding box center [316, 333] width 28 height 14
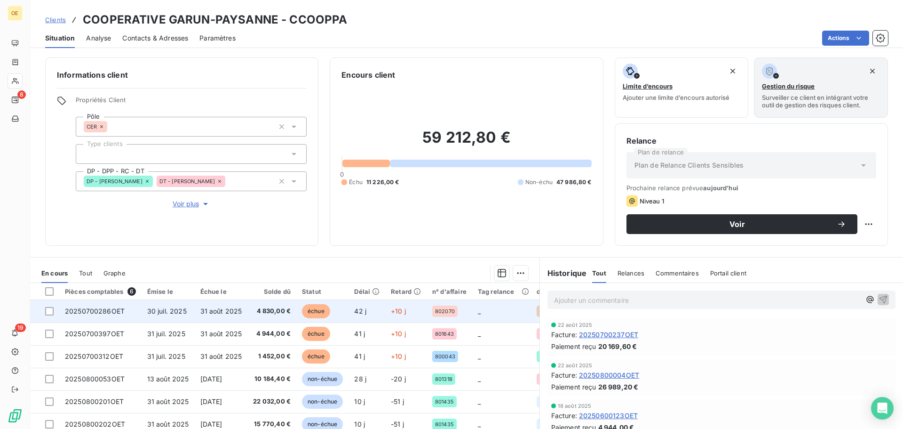
click at [329, 314] on span "échue" at bounding box center [316, 311] width 28 height 14
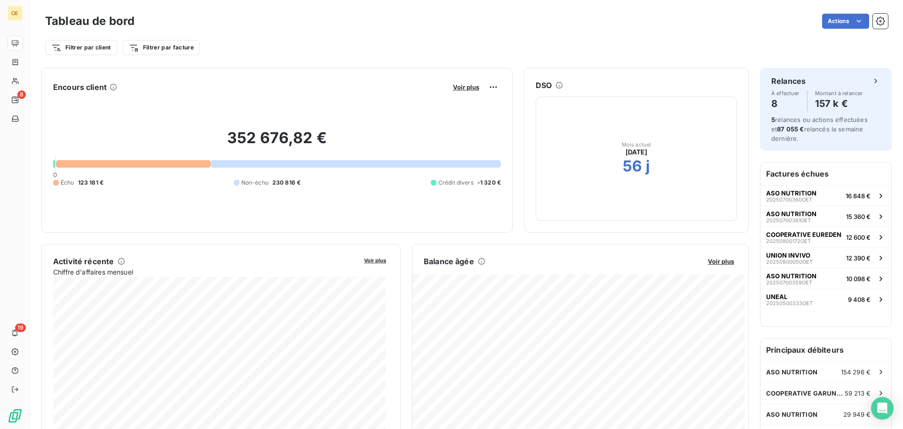
click at [716, 256] on div "Balance âgée Voir plus" at bounding box center [581, 260] width 336 height 11
click at [713, 263] on span "Voir plus" at bounding box center [721, 261] width 26 height 8
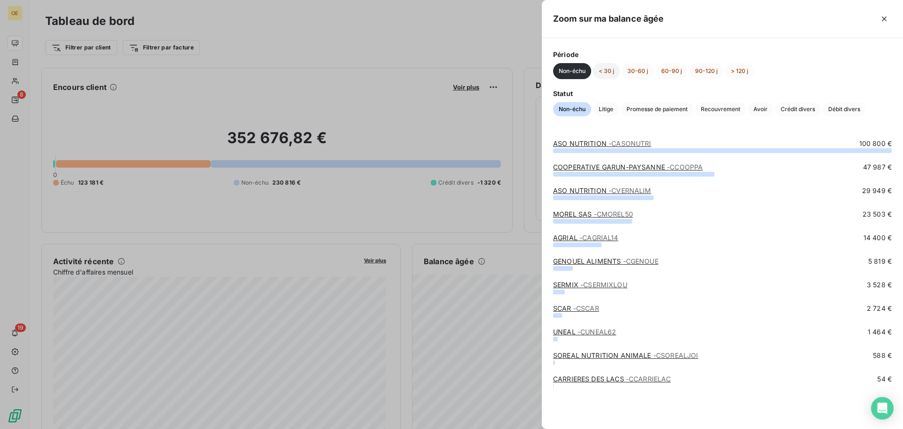
click at [607, 71] on button "< 30 j" at bounding box center [606, 71] width 27 height 16
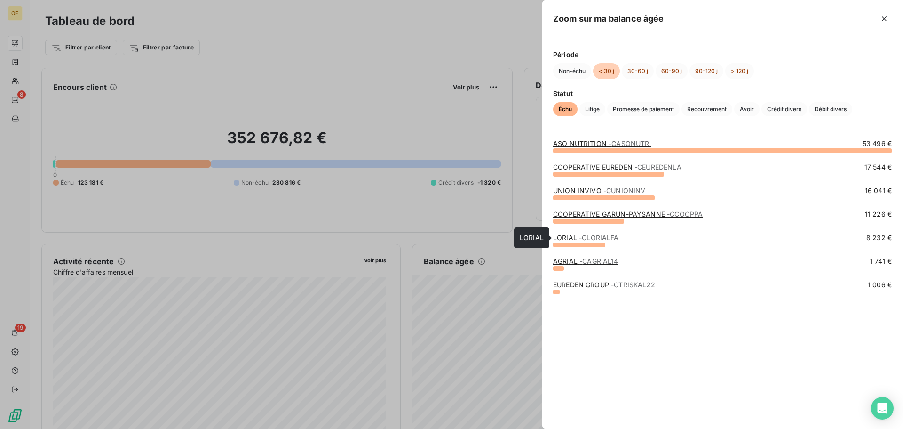
click at [610, 239] on span "- CLORIALFA" at bounding box center [599, 237] width 40 height 8
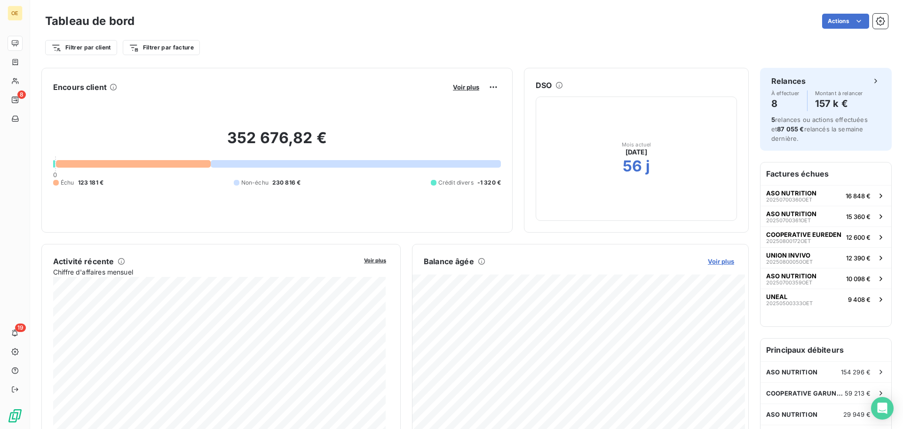
click at [723, 262] on span "Voir plus" at bounding box center [721, 261] width 26 height 8
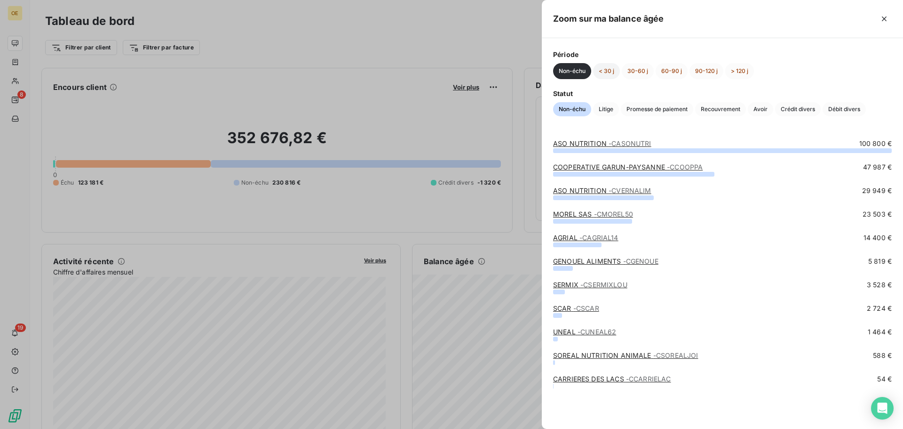
click at [603, 69] on button "< 30 j" at bounding box center [606, 71] width 27 height 16
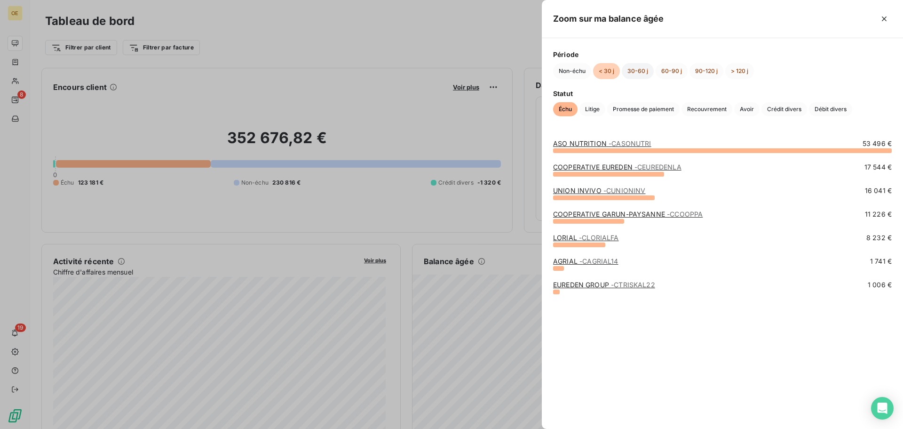
click at [626, 66] on button "30-60 j" at bounding box center [638, 71] width 32 height 16
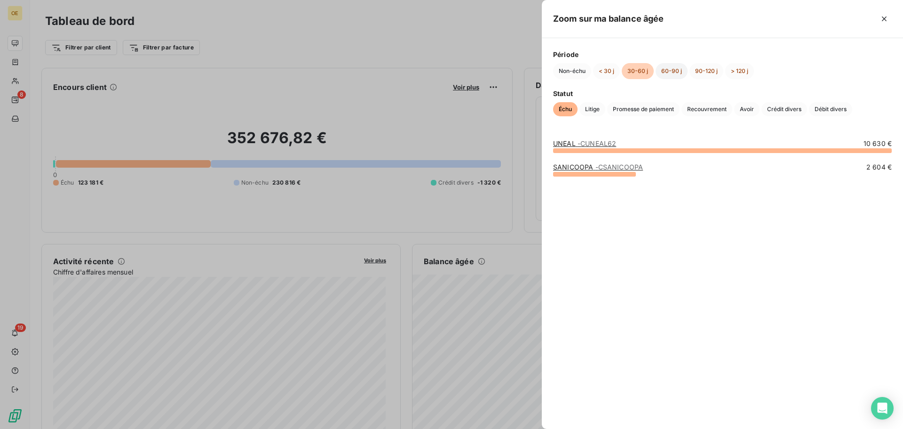
click at [672, 66] on button "60-90 j" at bounding box center [672, 71] width 32 height 16
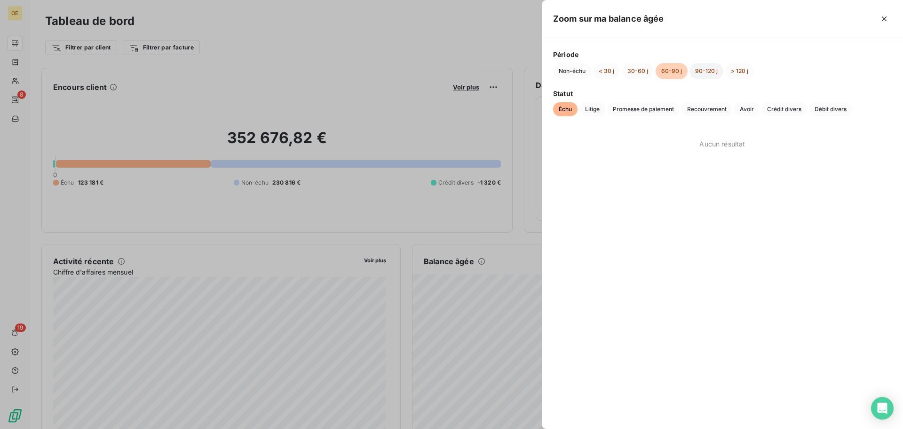
click at [698, 69] on button "90-120 j" at bounding box center [707, 71] width 34 height 16
click at [749, 69] on button "> 120 j" at bounding box center [739, 71] width 29 height 16
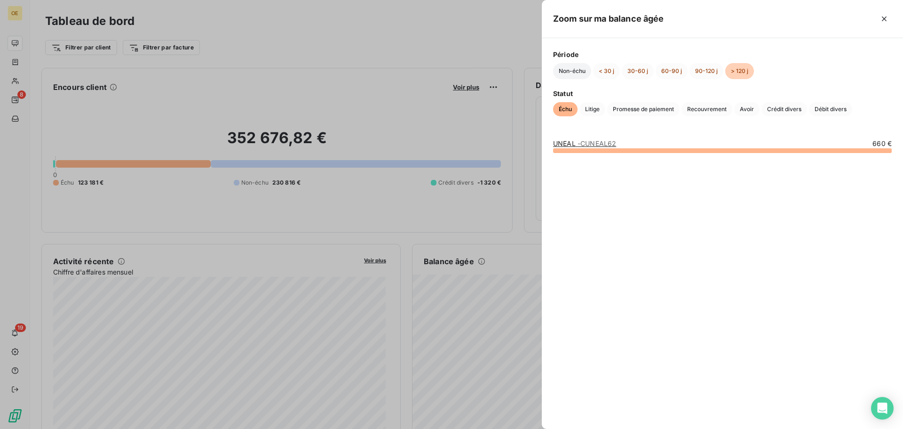
click at [576, 72] on button "Non-échu" at bounding box center [572, 71] width 38 height 16
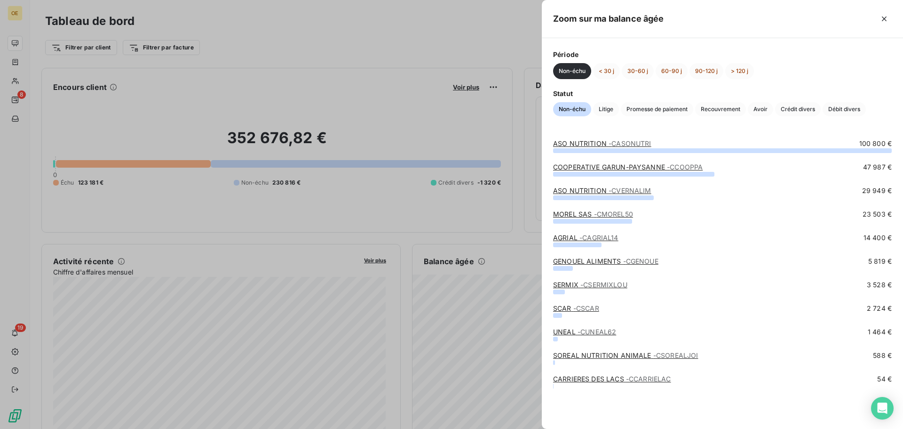
click at [360, 149] on div at bounding box center [451, 214] width 903 height 429
